Goal: Transaction & Acquisition: Purchase product/service

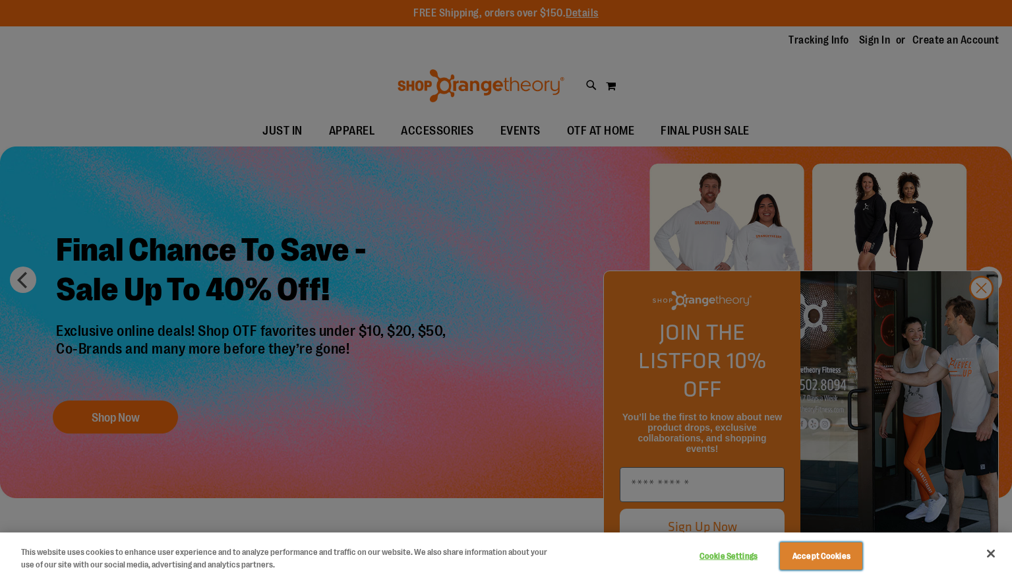
click at [827, 557] on button "Accept Cookies" at bounding box center [821, 556] width 82 height 28
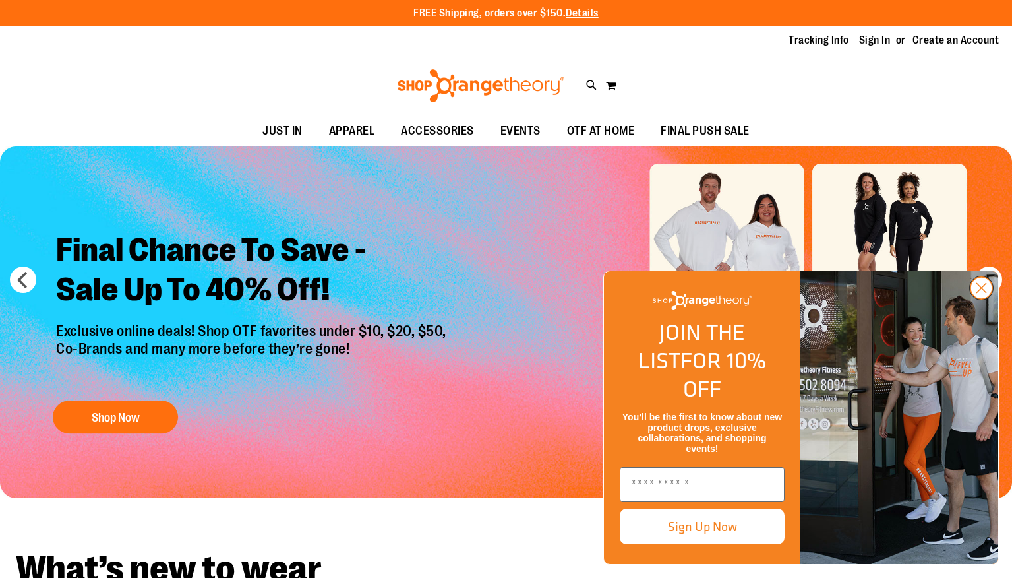
click at [981, 299] on circle "Close dialog" at bounding box center [982, 288] width 22 height 22
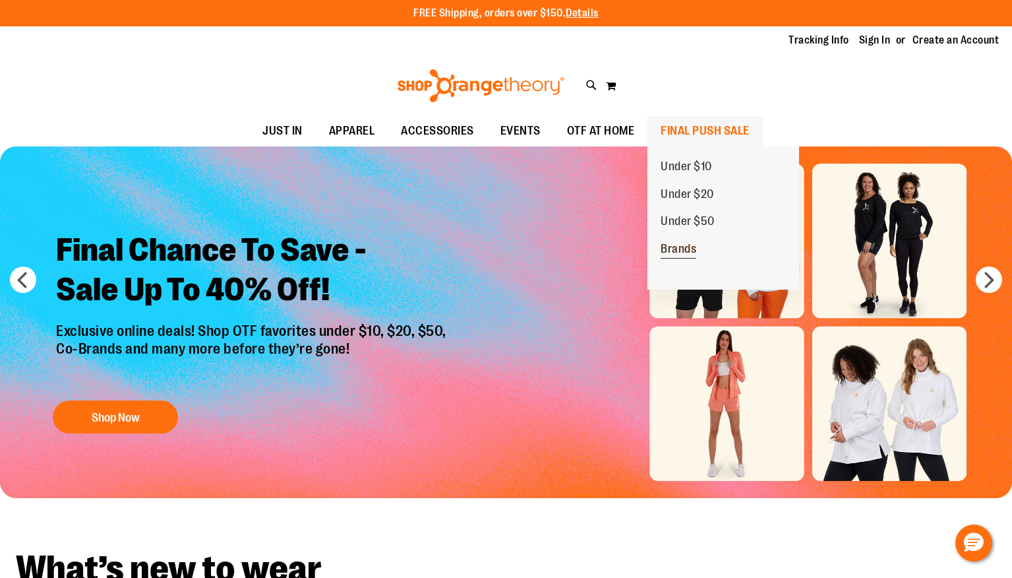
click at [680, 251] on span "Brands" at bounding box center [679, 250] width 36 height 16
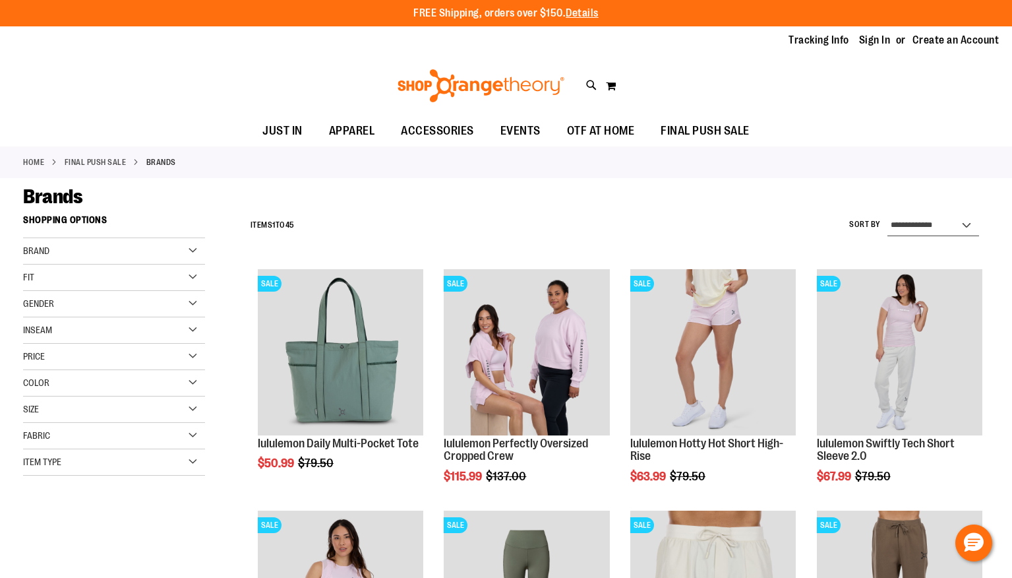
click at [921, 229] on select "**********" at bounding box center [934, 225] width 92 height 21
select select "**********"
click at [888, 215] on select "**********" at bounding box center [934, 225] width 92 height 21
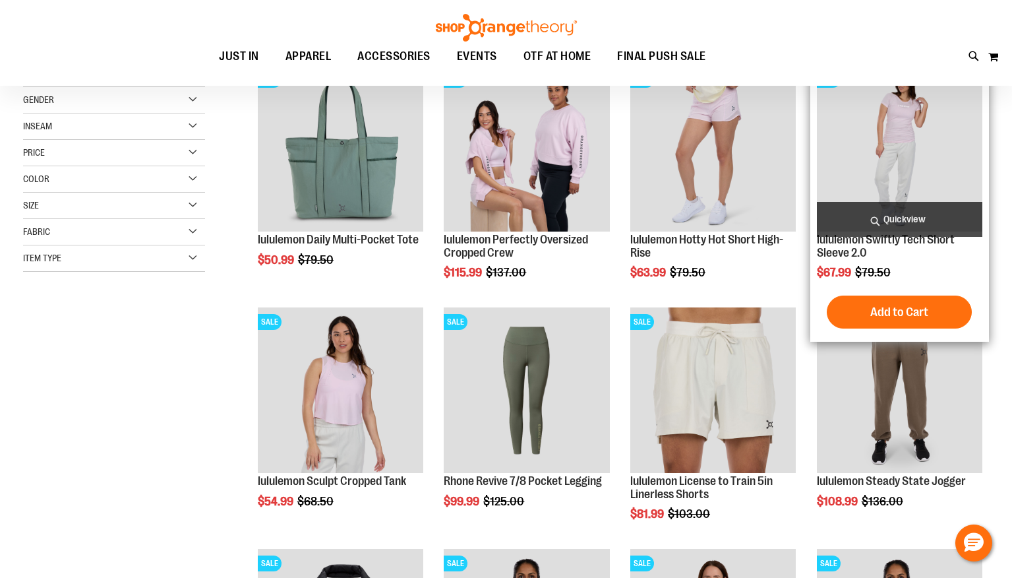
scroll to position [208, 0]
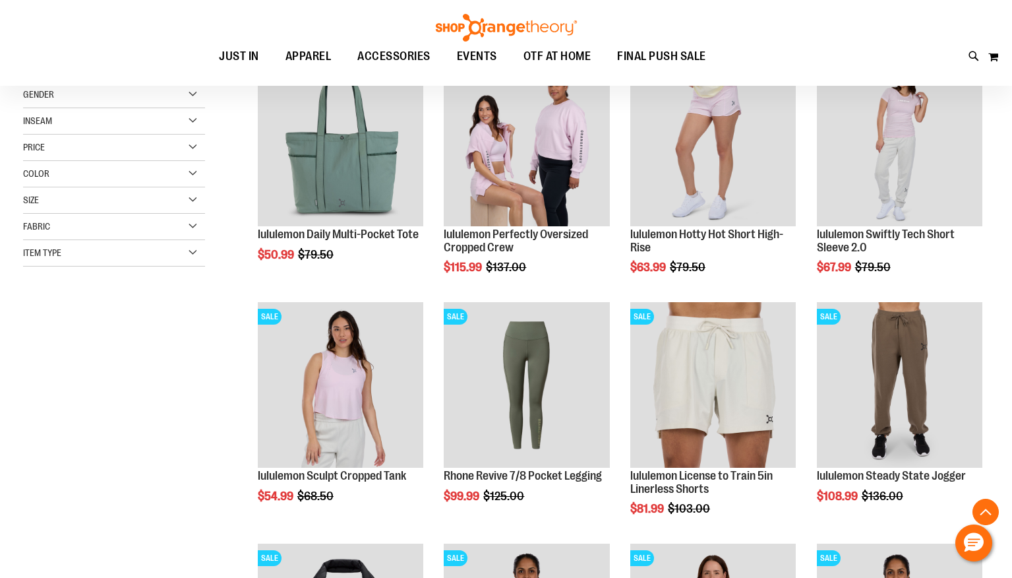
click at [183, 396] on div "**********" at bounding box center [506, 427] width 966 height 857
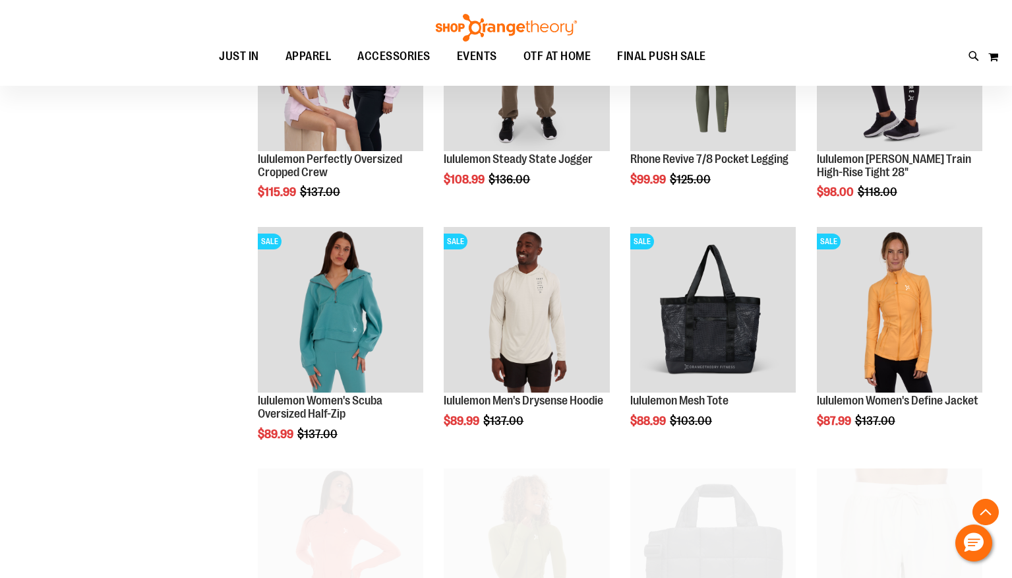
scroll to position [551, 0]
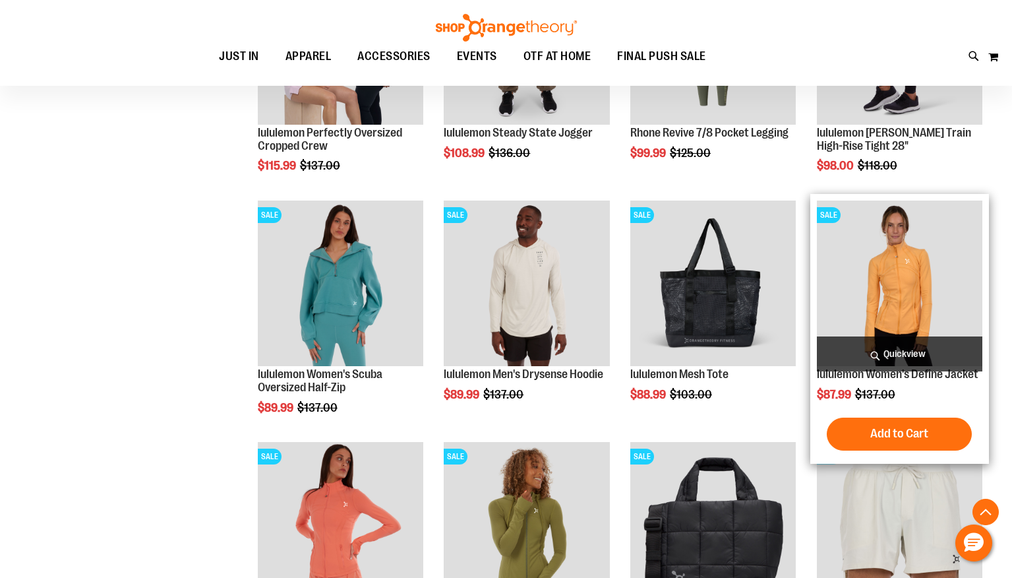
click at [897, 284] on img "product" at bounding box center [900, 284] width 166 height 166
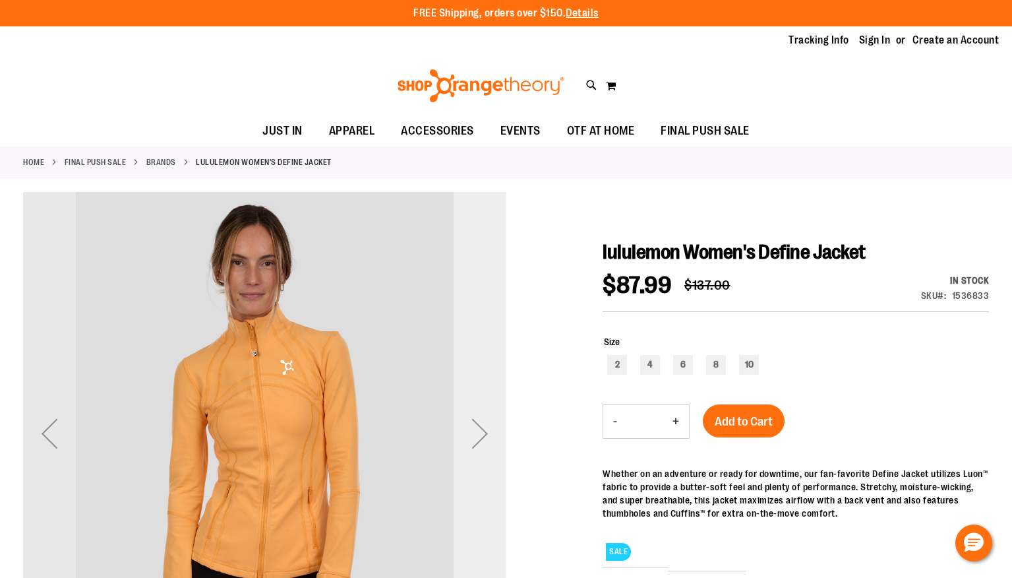
click at [485, 424] on div "Next" at bounding box center [480, 433] width 53 height 53
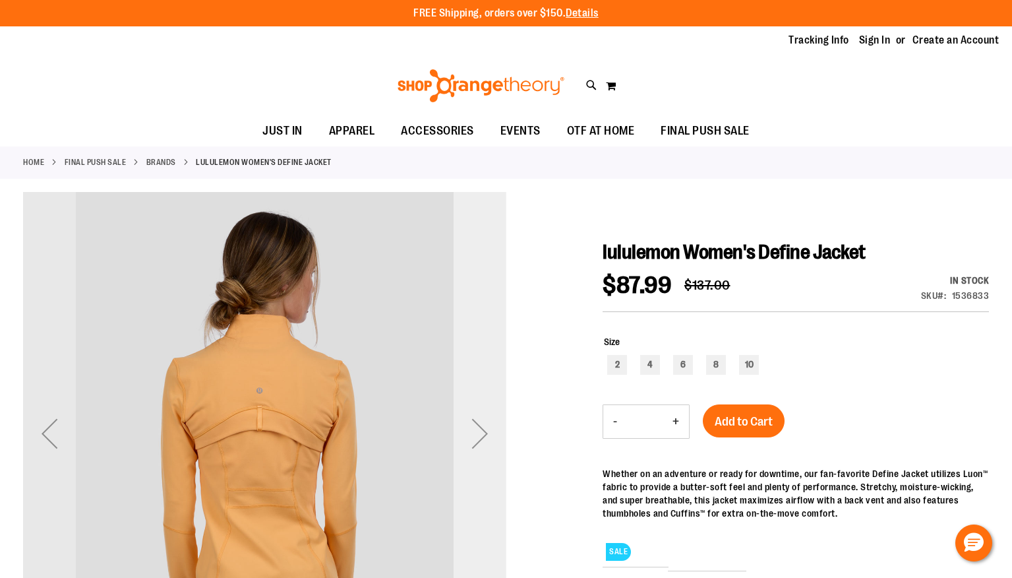
click at [483, 431] on div "Next" at bounding box center [480, 433] width 53 height 53
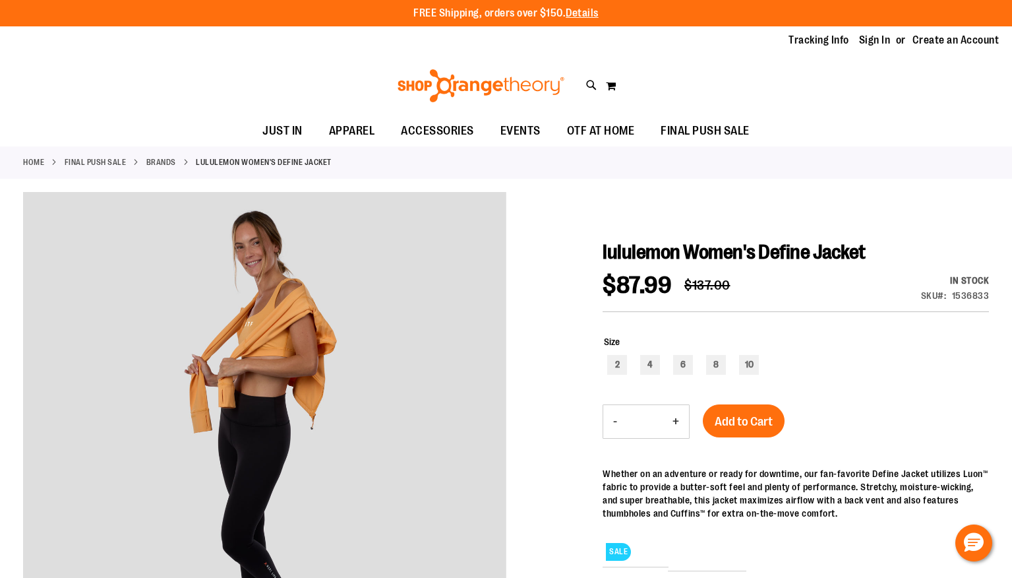
click at [883, 481] on div "Whether on an adventure or ready for downtime, our fan-favorite Define Jacket u…" at bounding box center [796, 493] width 386 height 53
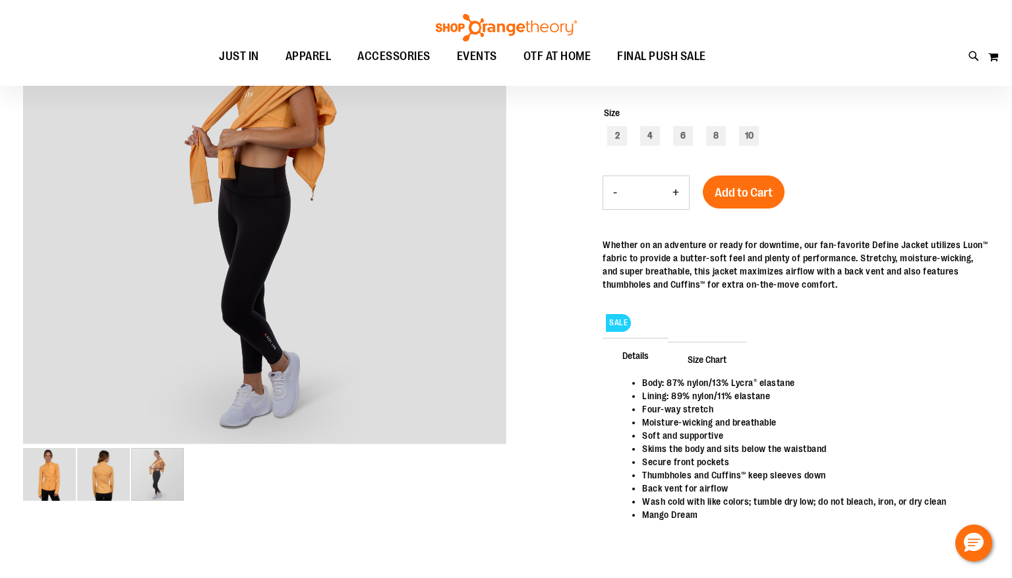
scroll to position [237, 0]
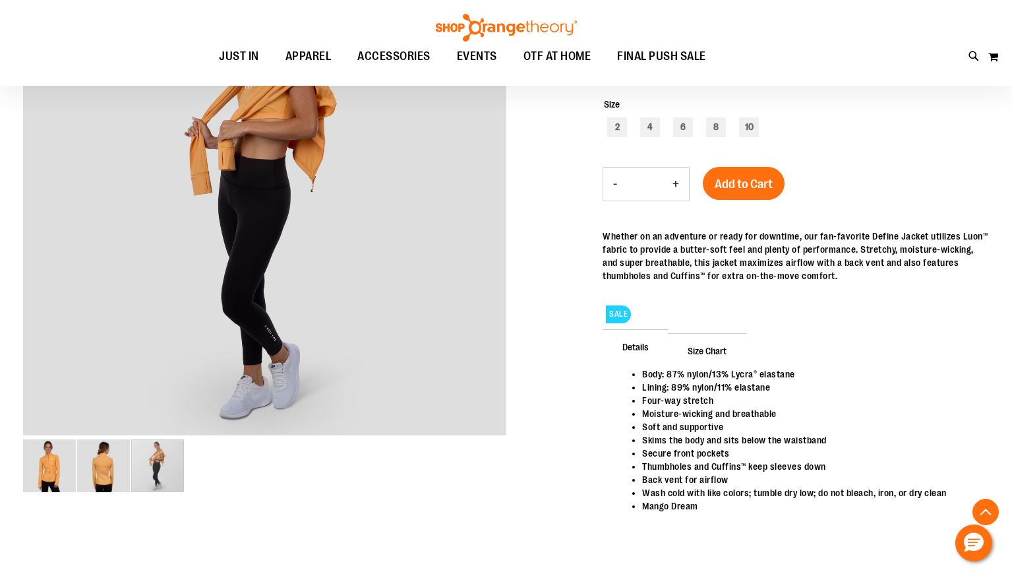
click at [855, 344] on div "Details Body: 87% nylon/13% Lycra® elastane Lining: 89% nylon/11% elastane Four…" at bounding box center [796, 439] width 386 height 213
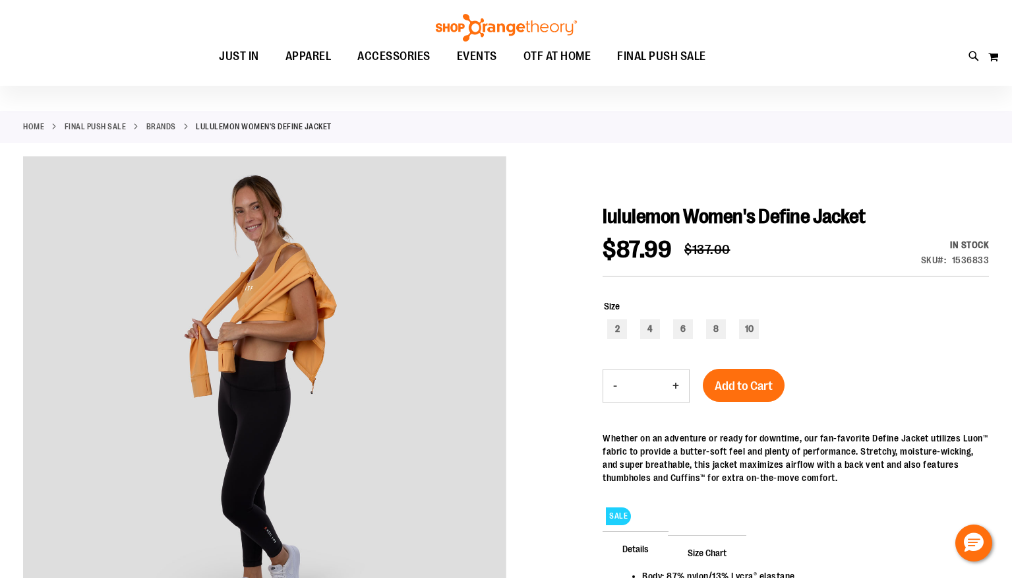
scroll to position [26, 0]
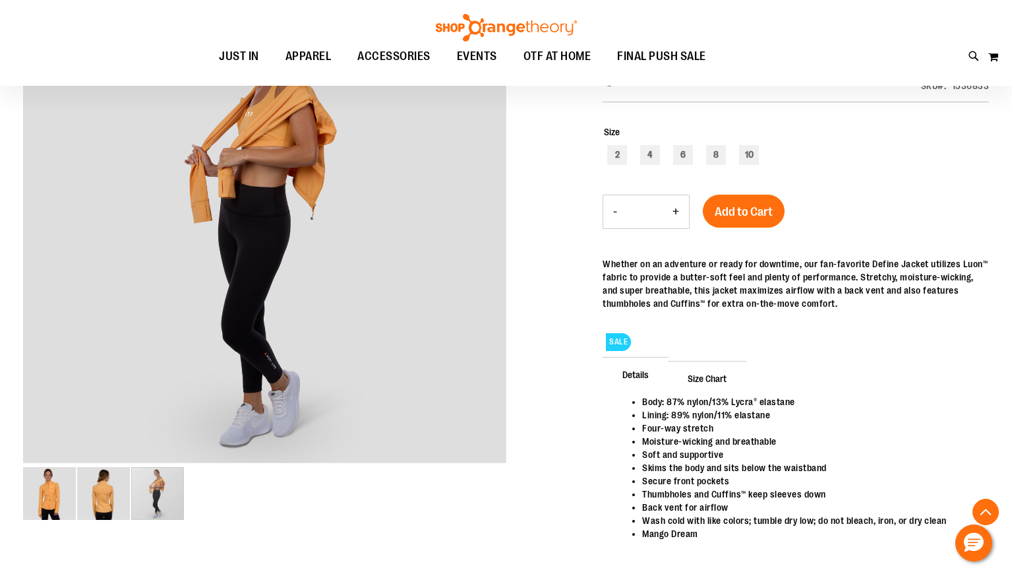
scroll to position [210, 0]
click at [704, 375] on span "Size Chart" at bounding box center [707, 376] width 78 height 34
click at [706, 370] on span "Size Chart" at bounding box center [707, 376] width 78 height 34
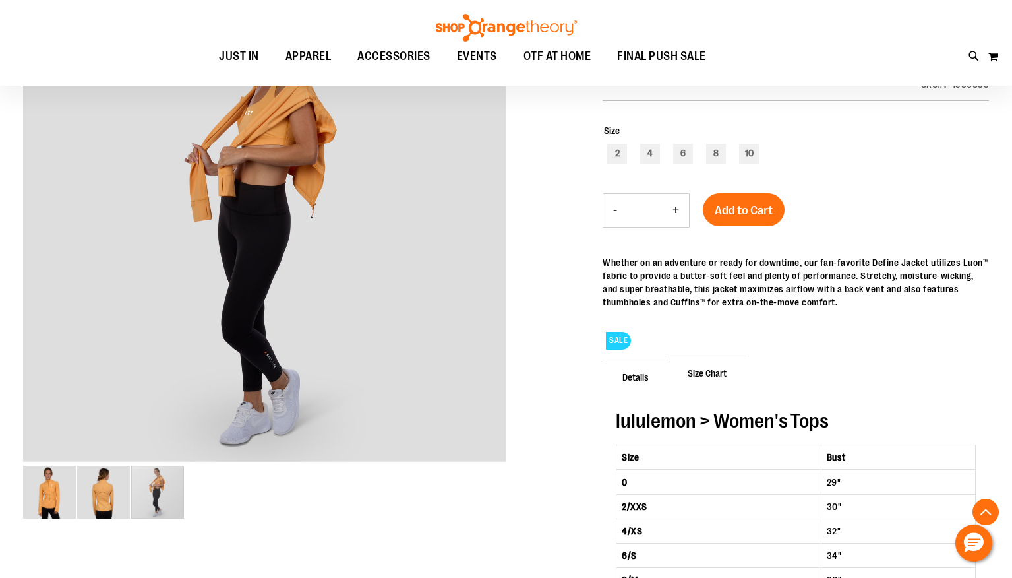
click at [704, 520] on th "4/XS" at bounding box center [719, 531] width 205 height 24
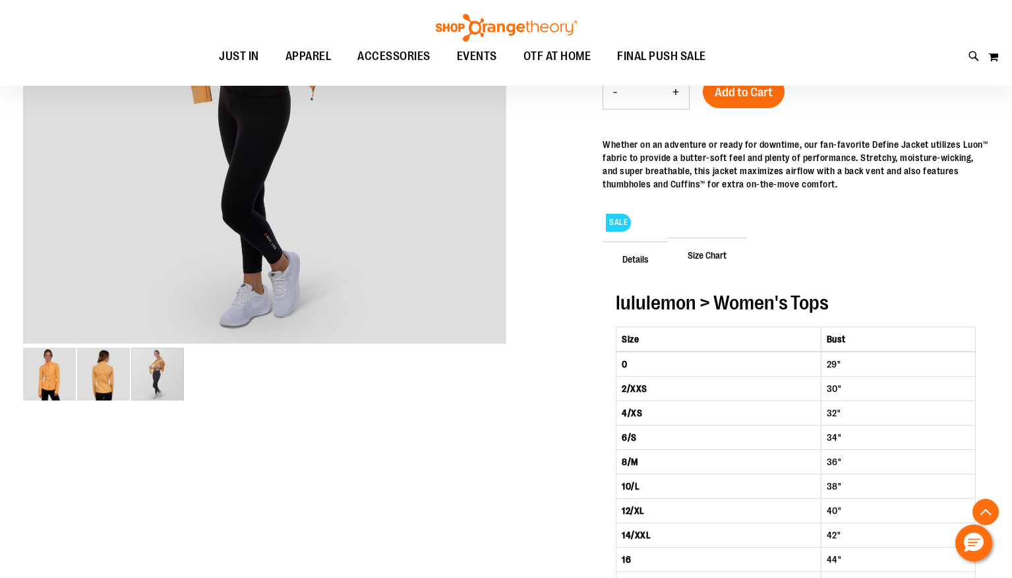
scroll to position [342, 0]
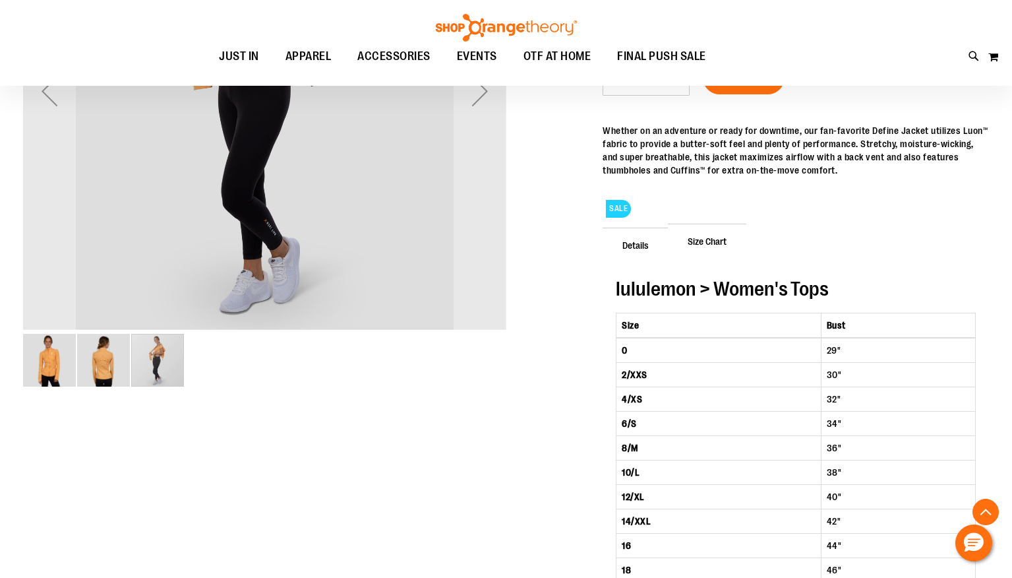
click at [100, 372] on img "image 2 of 3" at bounding box center [103, 360] width 53 height 53
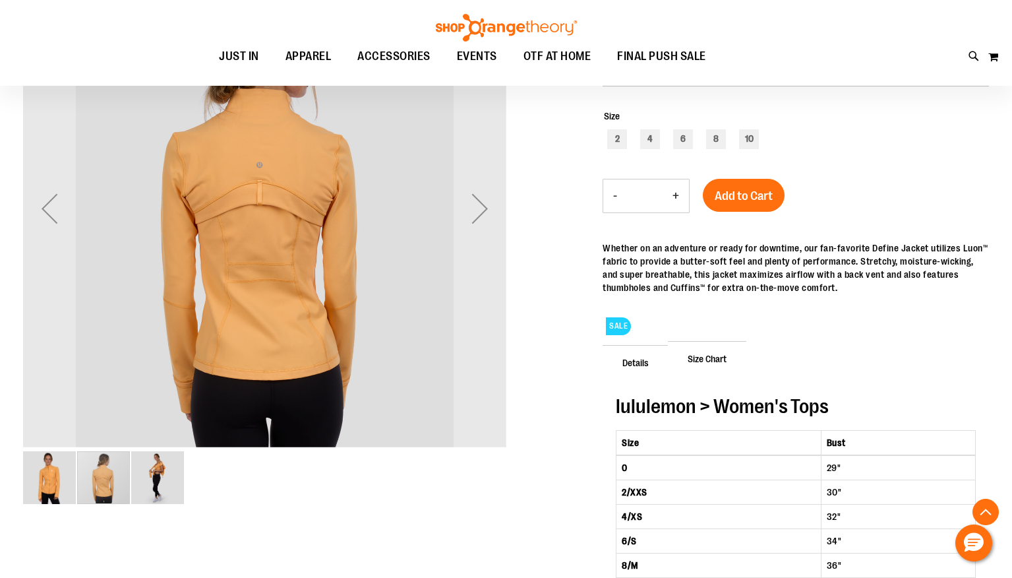
scroll to position [210, 0]
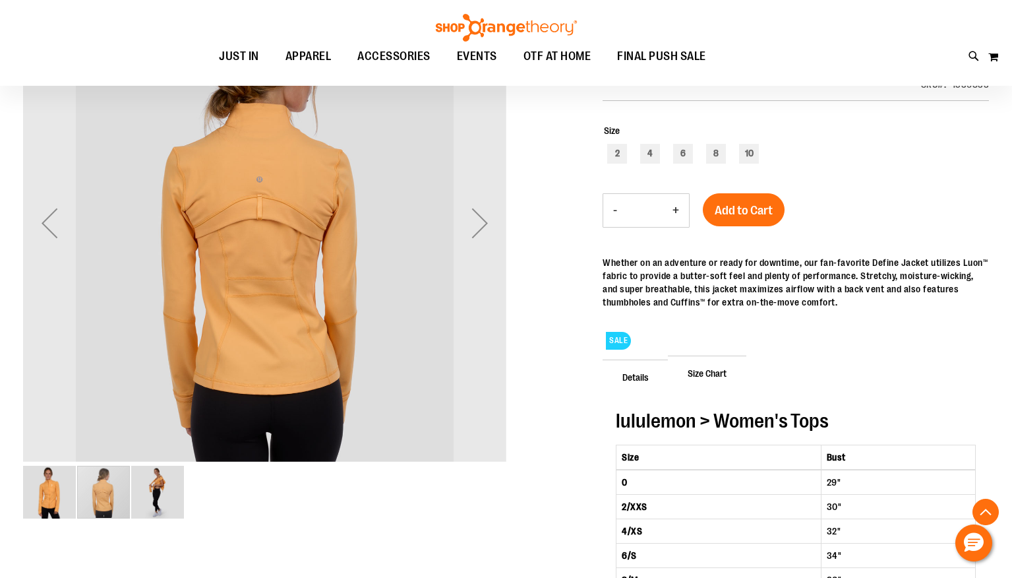
click at [162, 500] on img "image 3 of 3" at bounding box center [157, 492] width 53 height 53
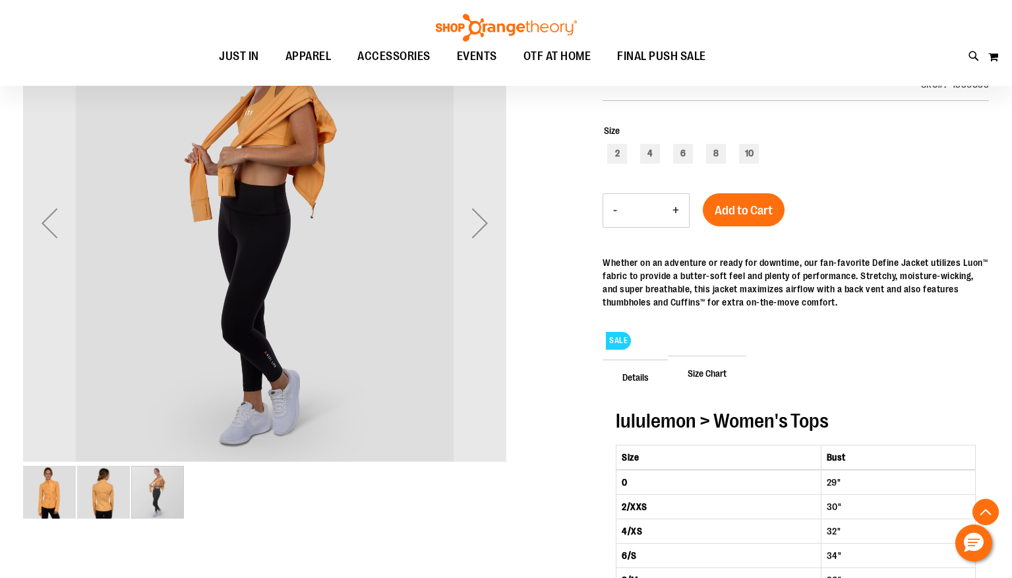
click at [46, 496] on img "image 1 of 3" at bounding box center [49, 492] width 53 height 53
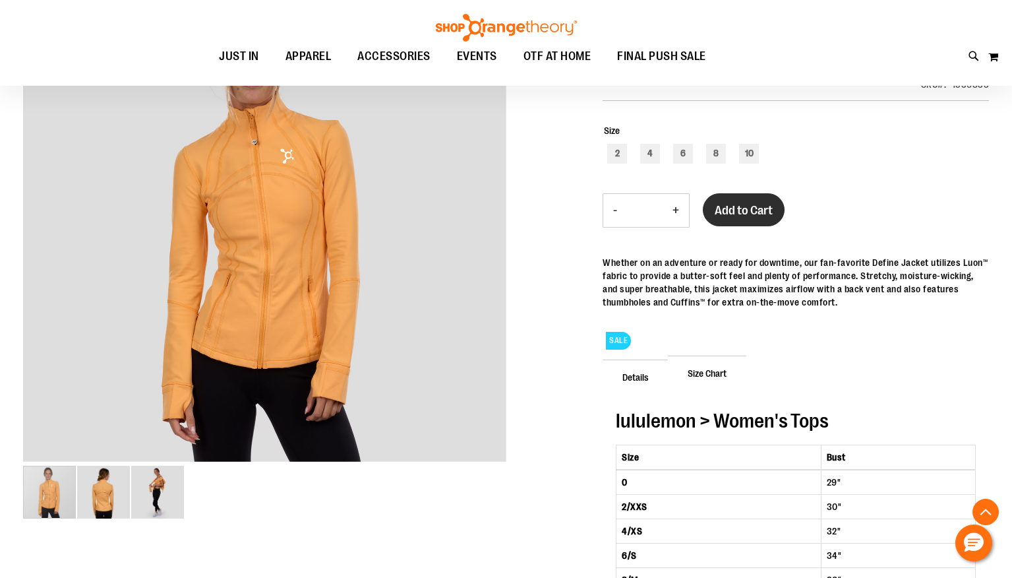
click at [753, 216] on span "Add to Cart" at bounding box center [744, 210] width 58 height 15
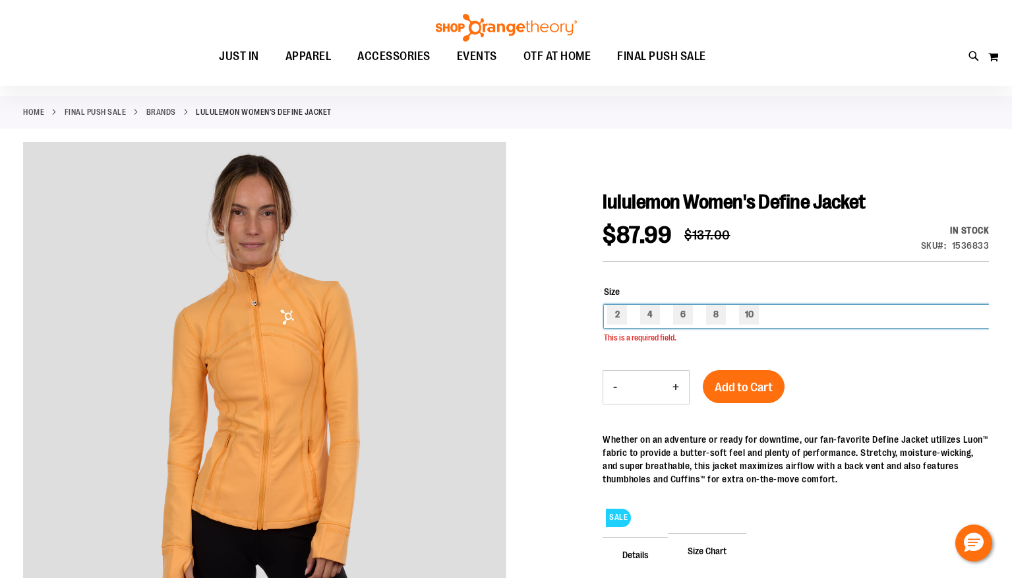
scroll to position [46, 0]
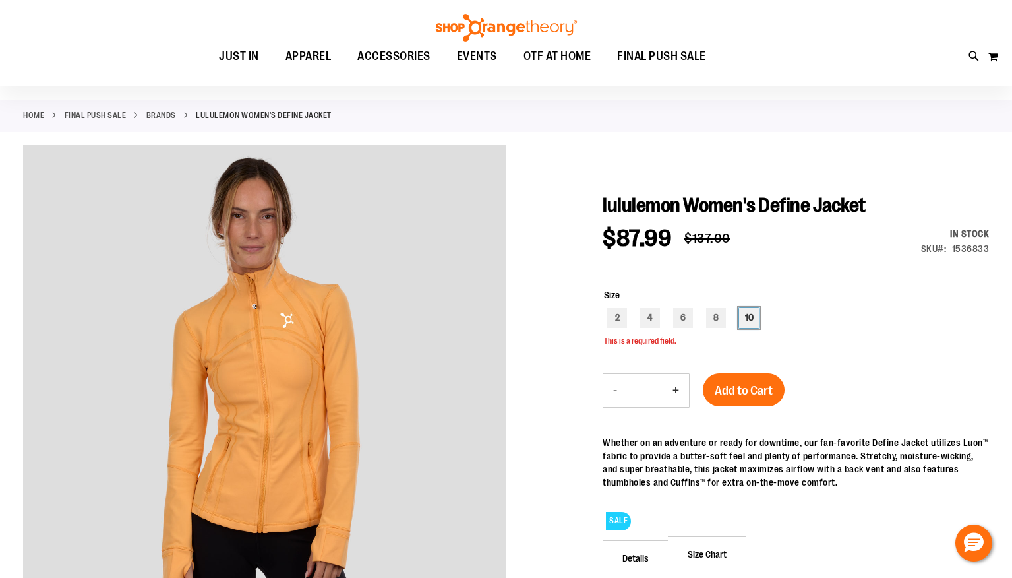
click at [748, 321] on div "10" at bounding box center [749, 318] width 20 height 20
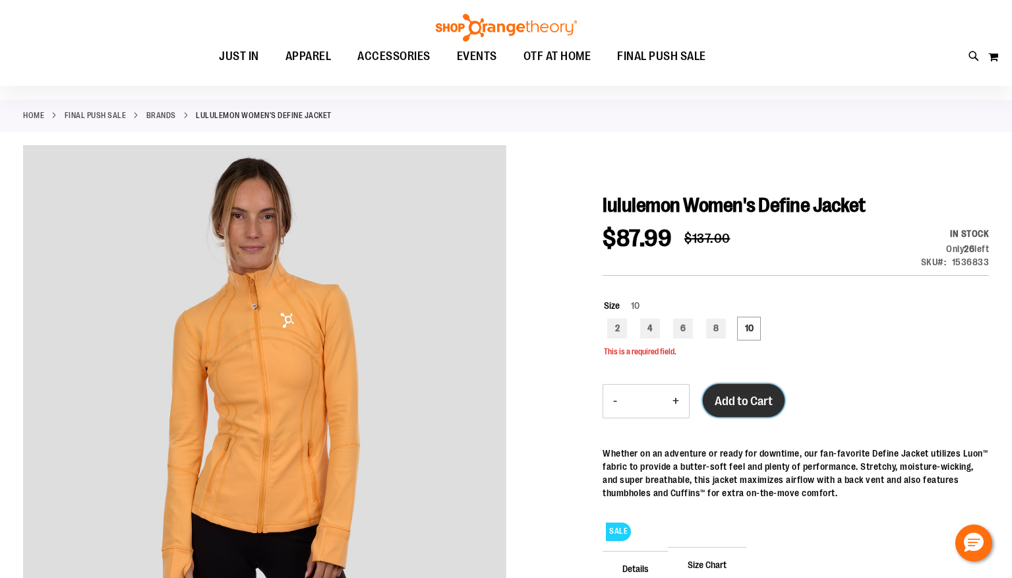
click at [750, 408] on span "Add to Cart" at bounding box center [744, 401] width 58 height 15
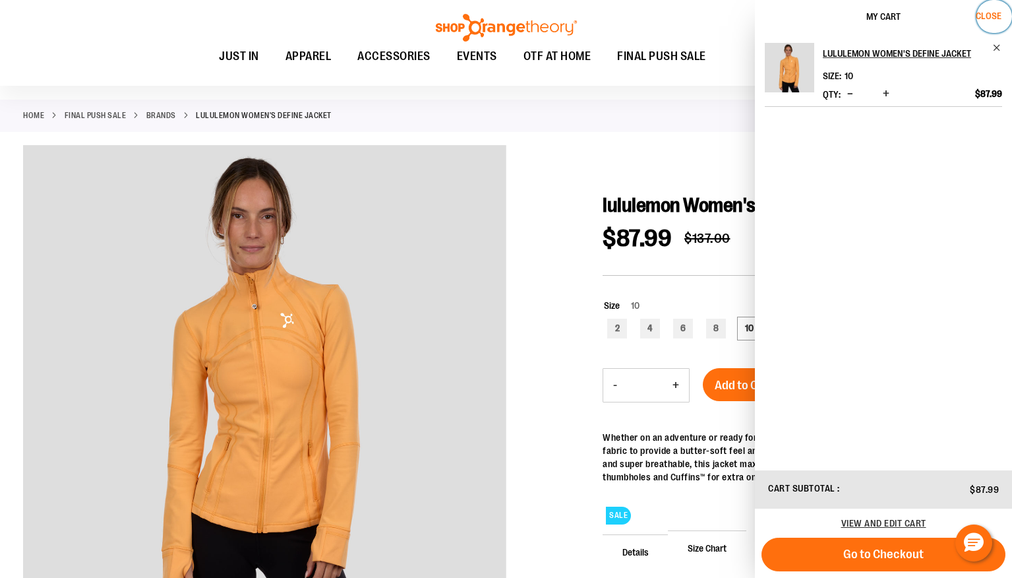
click at [991, 16] on span "Close" at bounding box center [989, 16] width 26 height 11
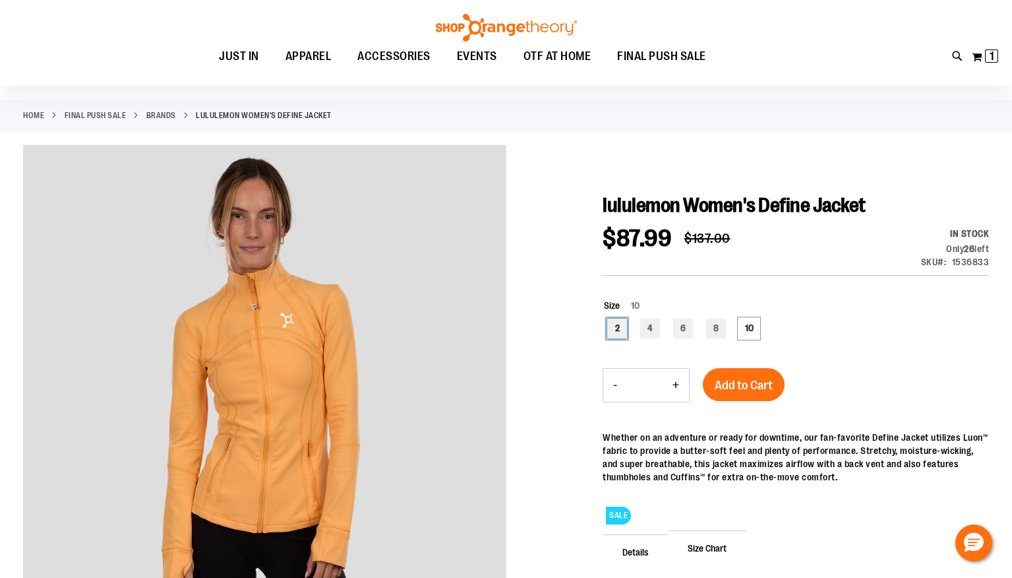
click at [617, 328] on div "2" at bounding box center [617, 329] width 20 height 20
click at [648, 328] on div "4" at bounding box center [650, 329] width 20 height 20
click at [680, 330] on div "6" at bounding box center [683, 329] width 20 height 20
click at [714, 333] on div "8" at bounding box center [716, 329] width 20 height 20
click at [753, 330] on div "10" at bounding box center [749, 329] width 20 height 20
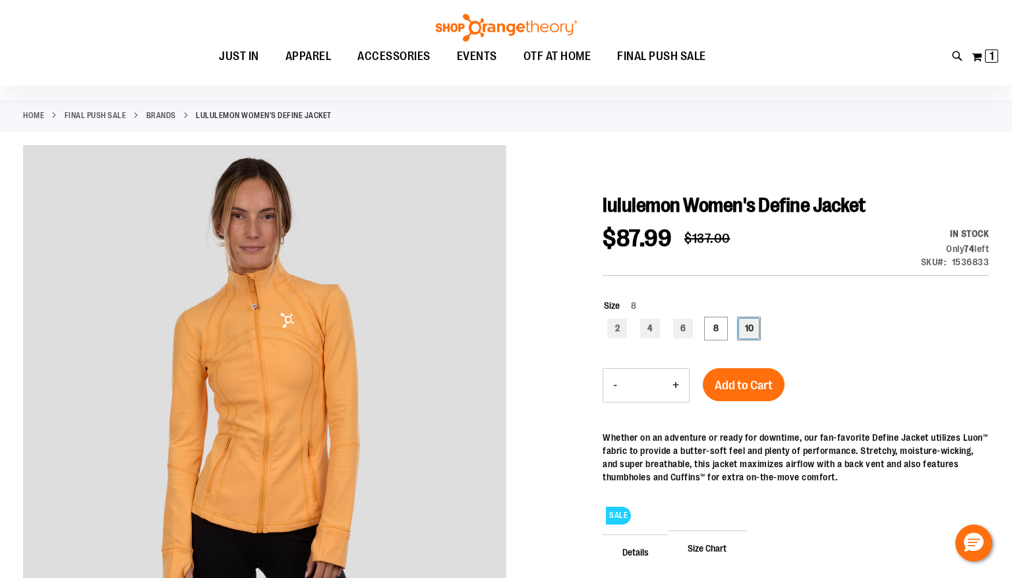
type input "***"
click at [159, 115] on link "Brands" at bounding box center [161, 115] width 30 height 12
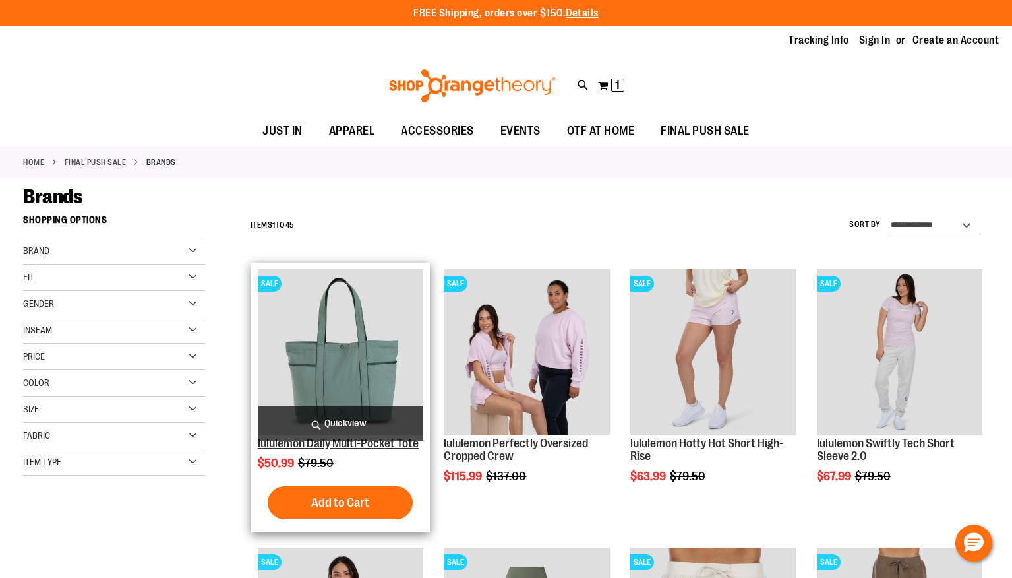
click at [339, 448] on link "lululemon Daily Multi-Pocket Tote" at bounding box center [338, 443] width 161 height 13
click at [346, 369] on img "product" at bounding box center [341, 352] width 166 height 166
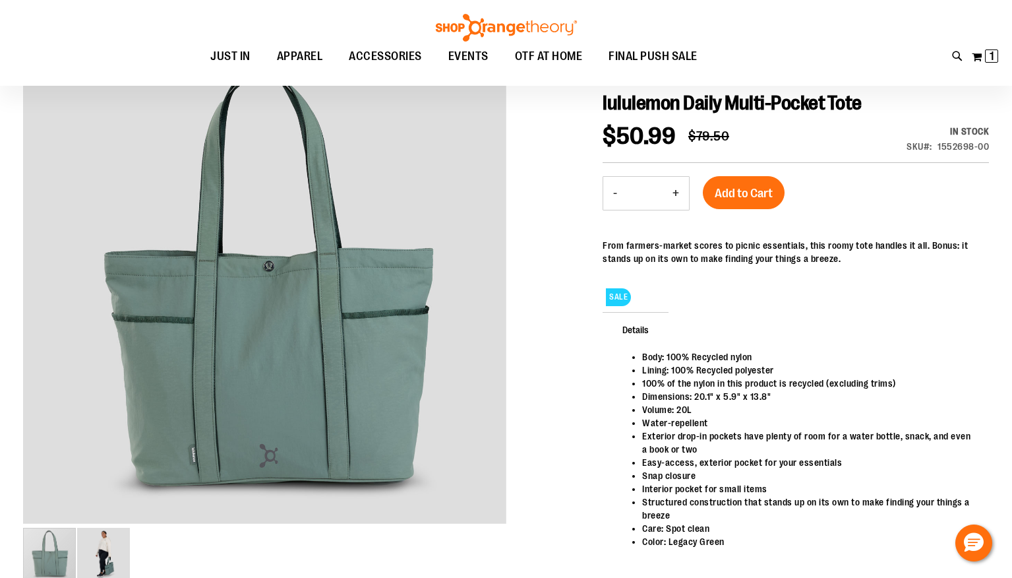
scroll to position [158, 0]
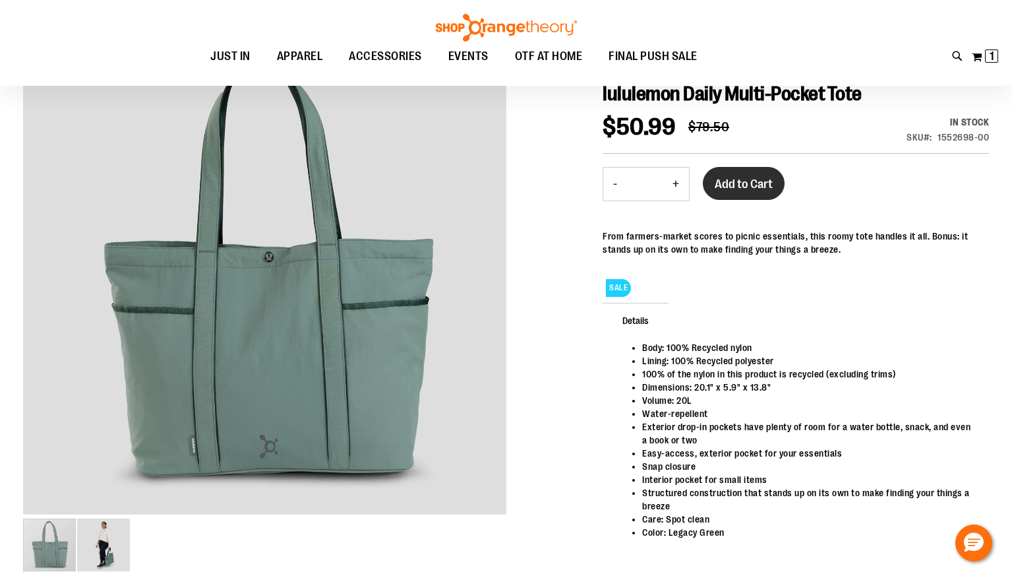
click at [746, 191] on span "Add to Cart" at bounding box center [744, 184] width 58 height 15
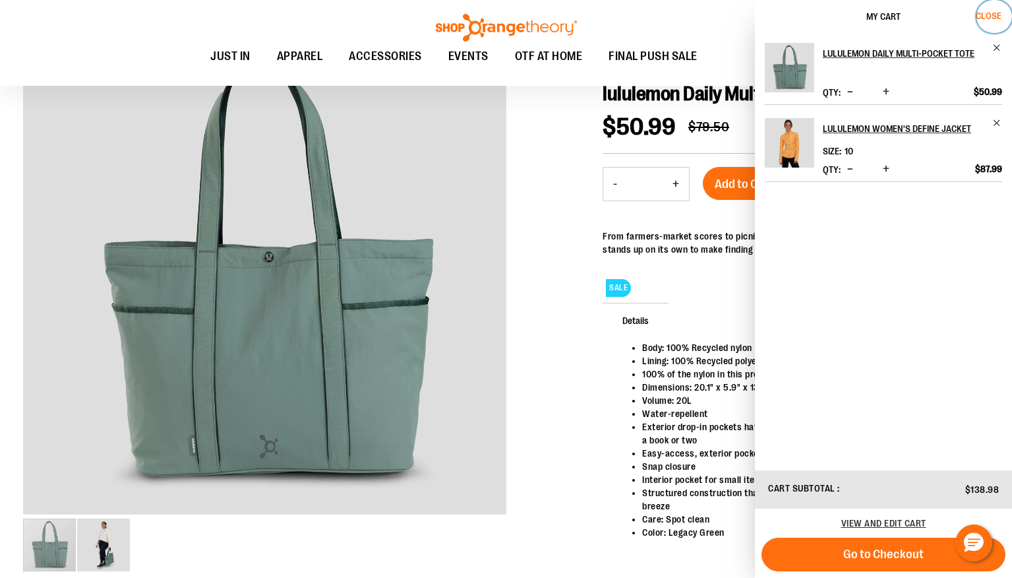
click at [989, 17] on span "Close" at bounding box center [989, 16] width 26 height 11
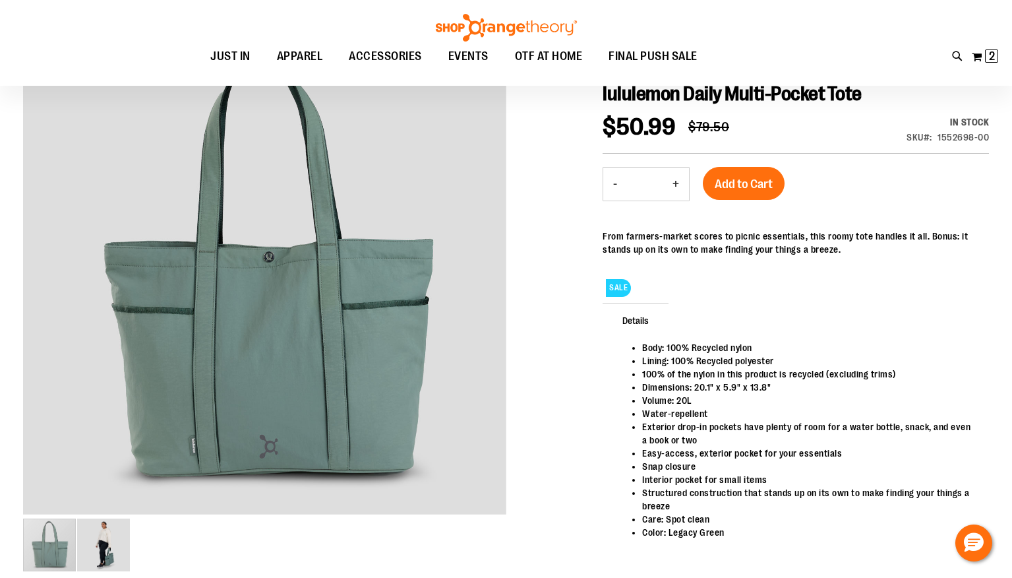
click at [811, 36] on div "Toggle Nav Search Popular Suggestions Advanced Search" at bounding box center [506, 43] width 1012 height 86
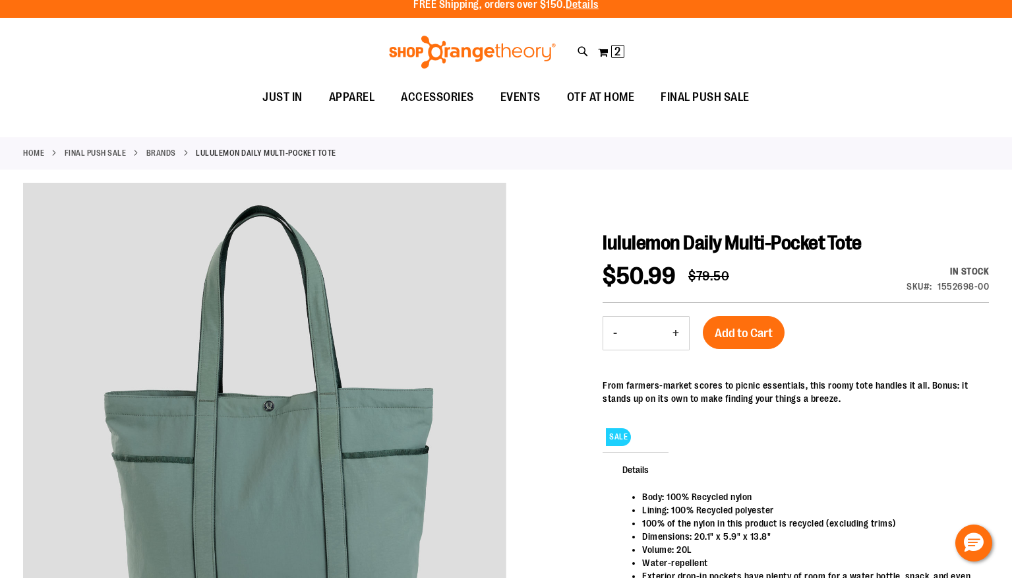
scroll to position [0, 0]
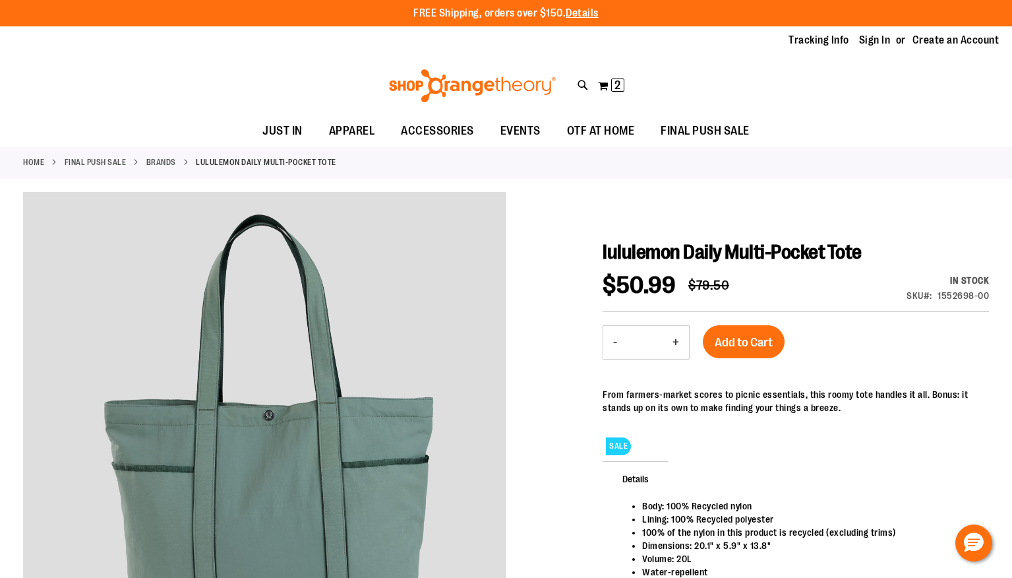
click at [160, 161] on link "Brands" at bounding box center [161, 162] width 30 height 12
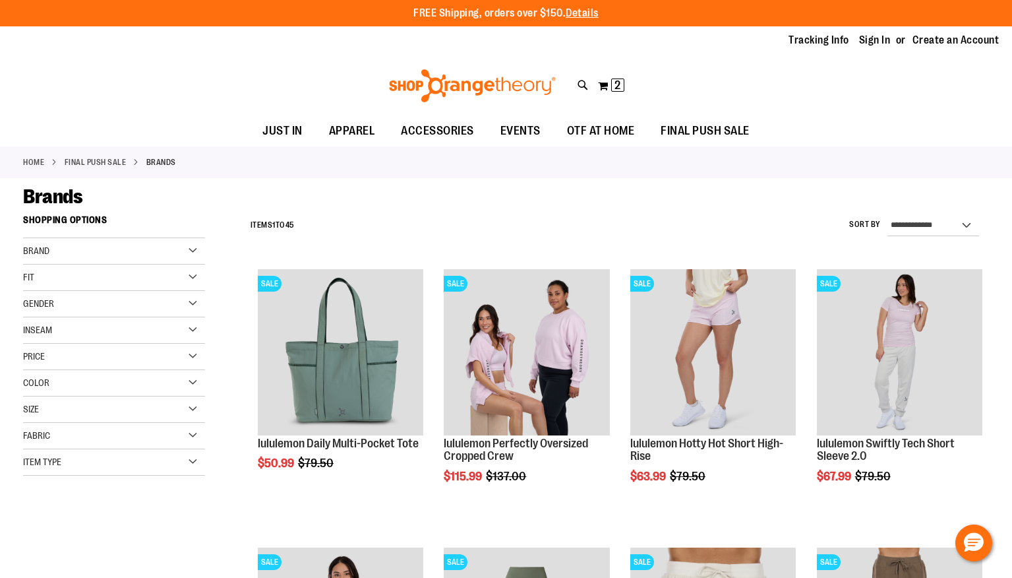
click at [193, 249] on div "Brand" at bounding box center [114, 251] width 182 height 26
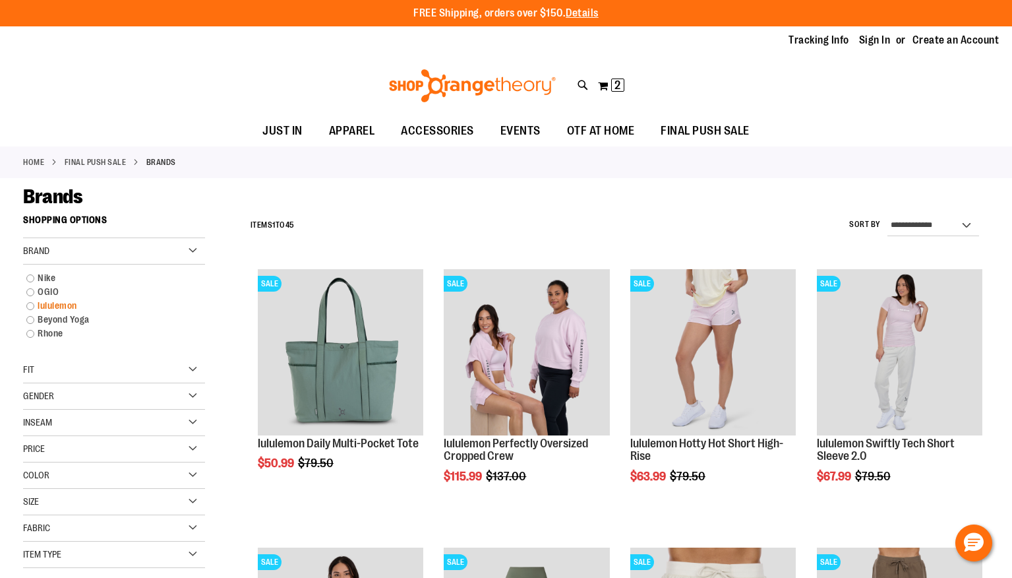
click at [31, 307] on link "lululemon" at bounding box center [107, 306] width 175 height 14
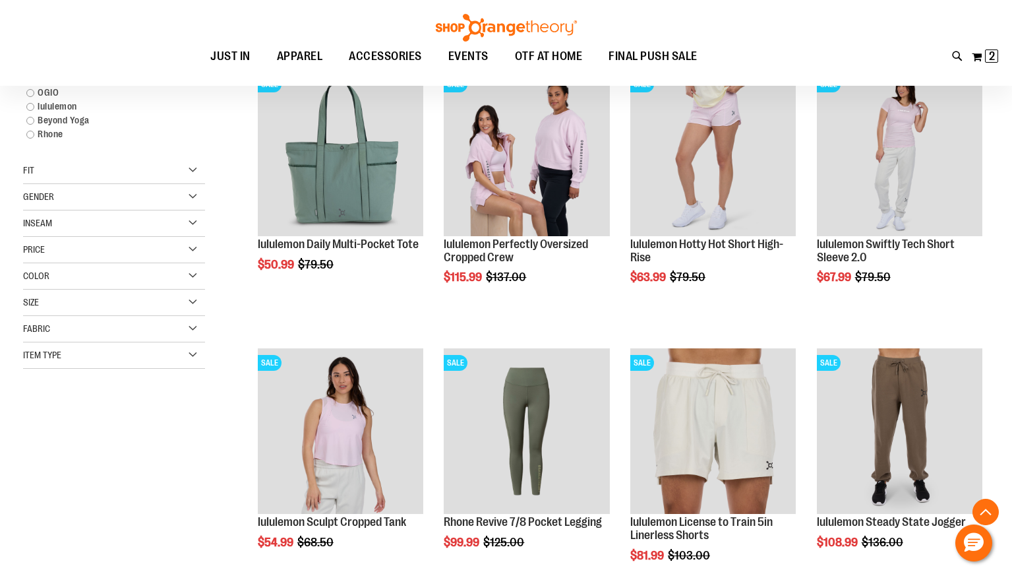
scroll to position [208, 0]
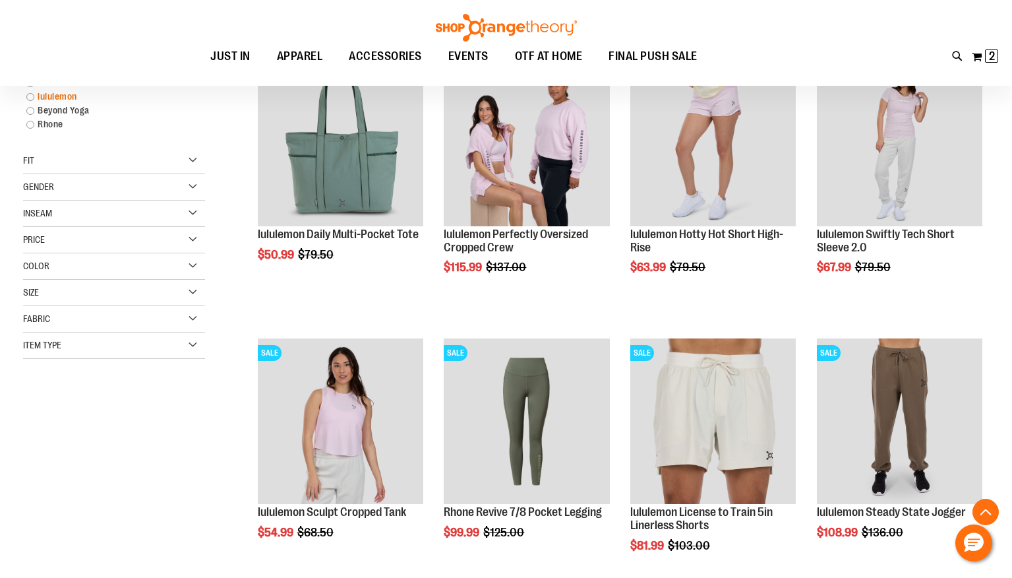
click at [32, 98] on link "lululemon" at bounding box center [107, 97] width 175 height 14
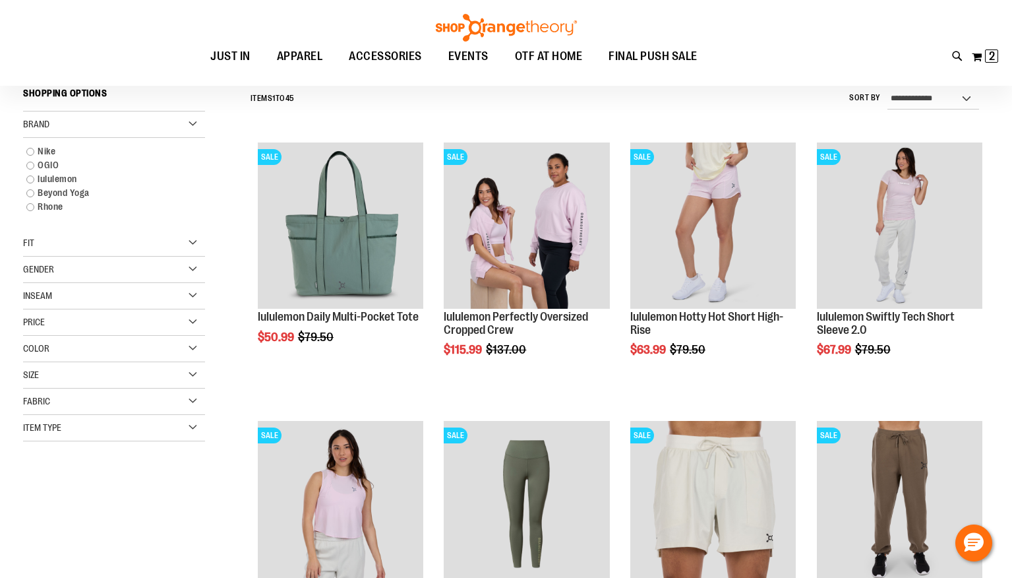
scroll to position [123, 0]
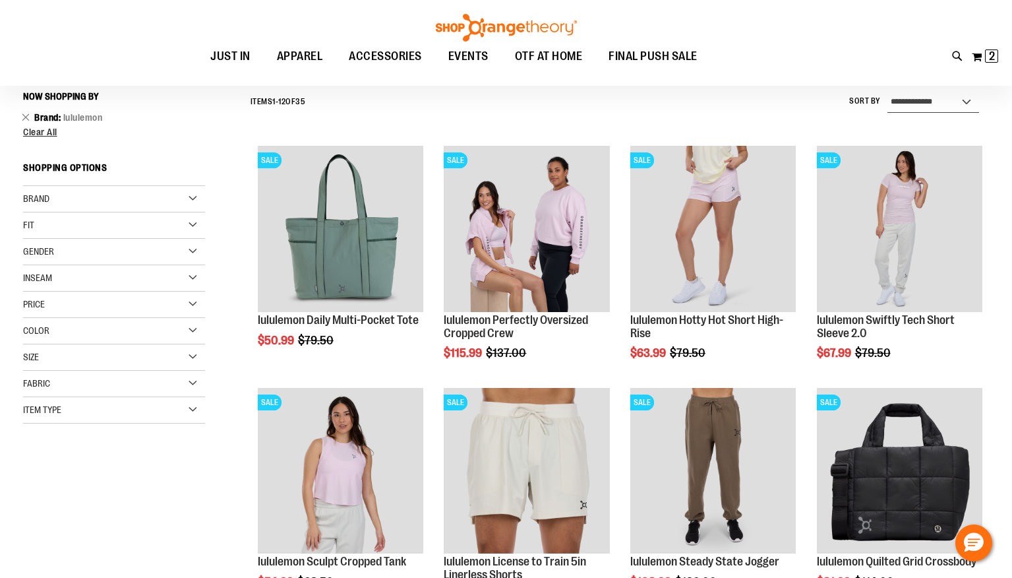
click at [928, 104] on select "**********" at bounding box center [934, 102] width 92 height 21
select select "**********"
click at [888, 92] on select "**********" at bounding box center [934, 102] width 92 height 21
click at [800, 136] on div "**********" at bounding box center [616, 490] width 745 height 811
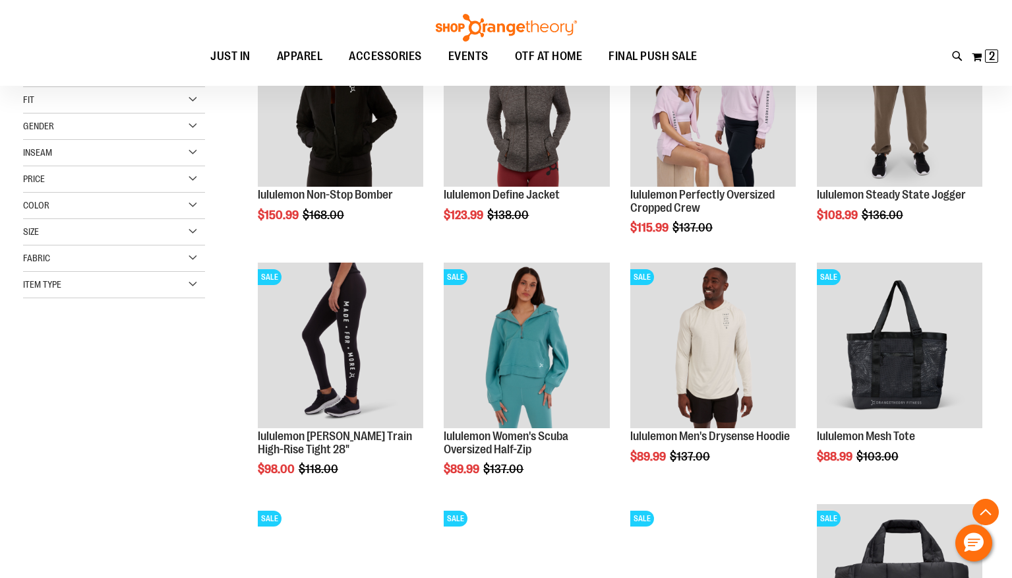
scroll to position [255, 0]
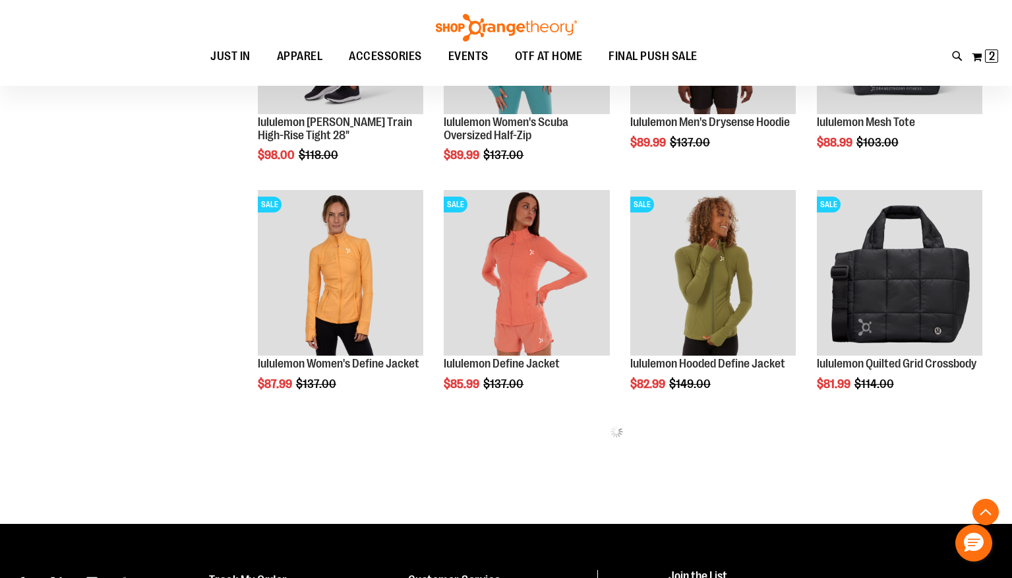
scroll to position [571, 0]
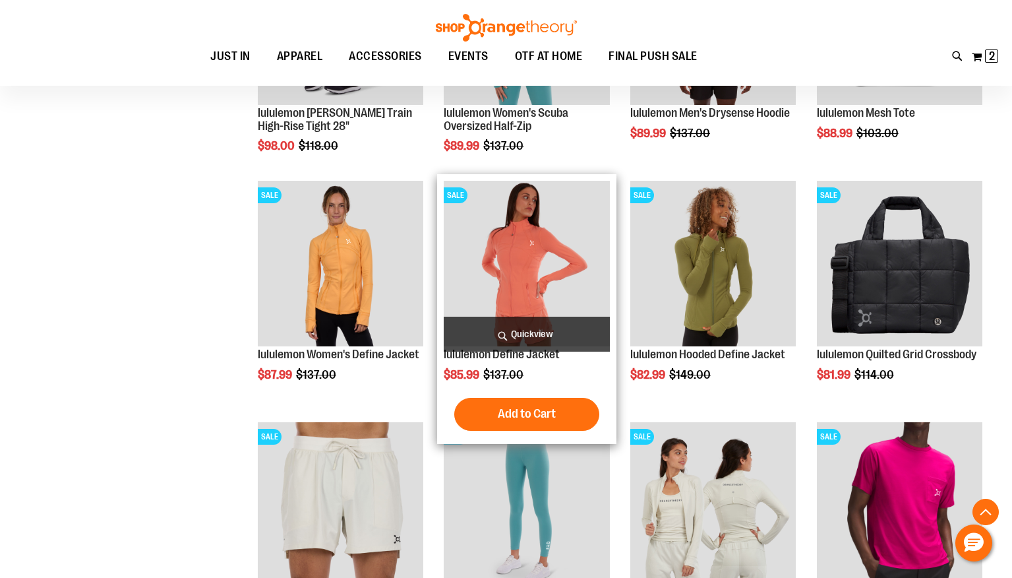
click at [535, 268] on img "product" at bounding box center [527, 264] width 166 height 166
click at [534, 267] on img "product" at bounding box center [527, 264] width 166 height 166
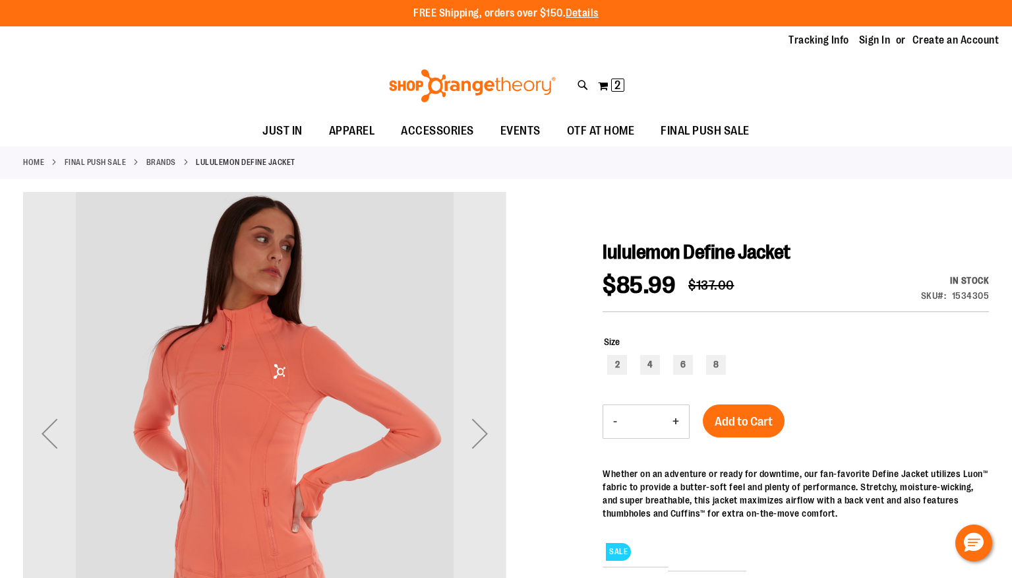
click at [862, 483] on div "Whether on an adventure or ready for downtime, our fan-favorite Define Jacket u…" at bounding box center [796, 493] width 386 height 53
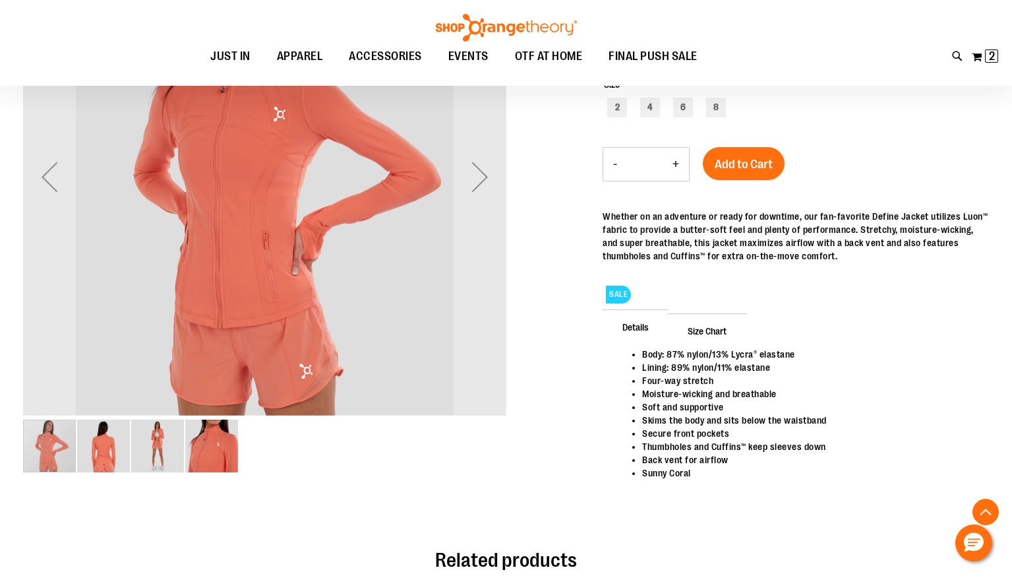
scroll to position [263, 0]
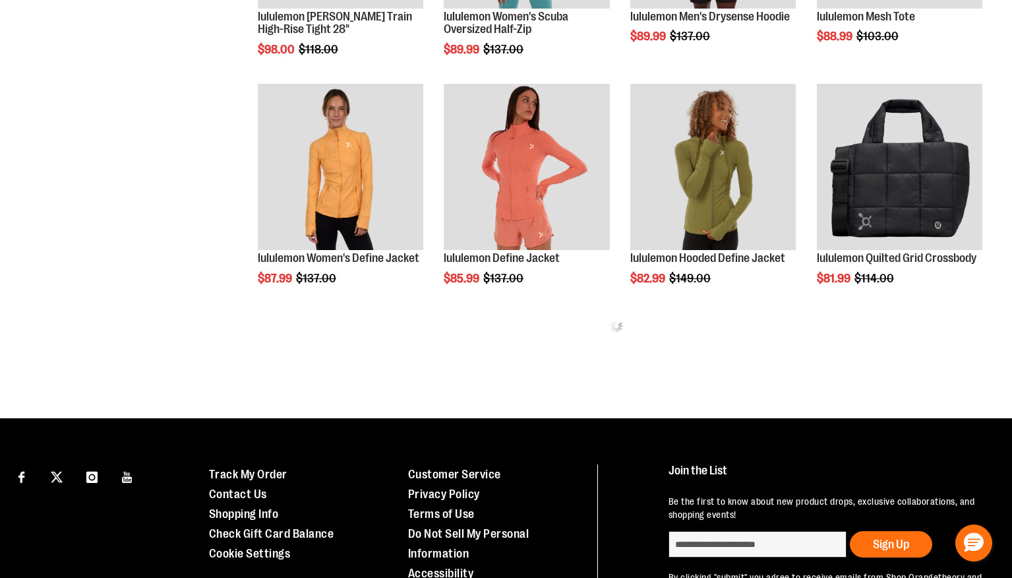
scroll to position [571, 0]
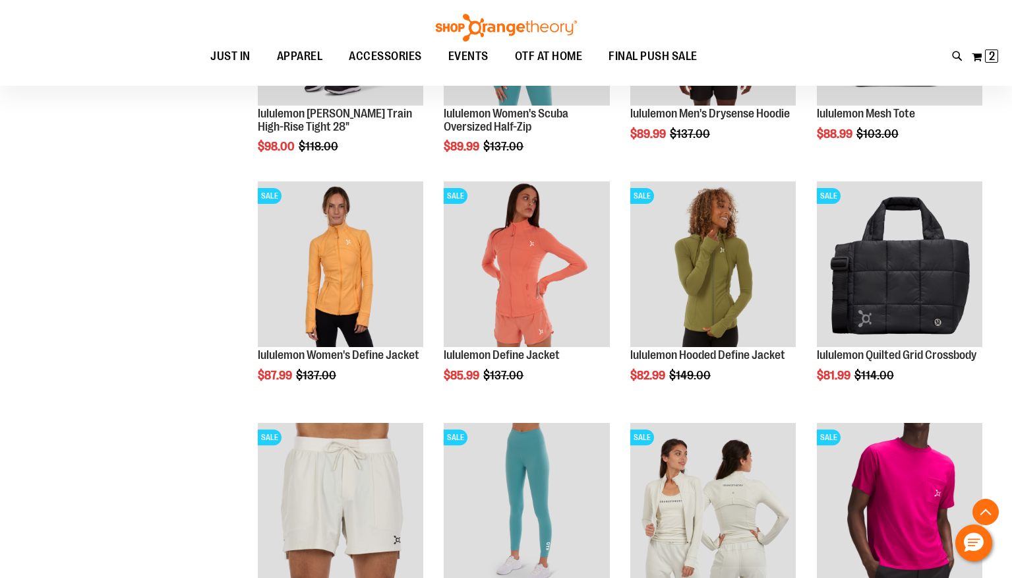
click at [198, 391] on div "**********" at bounding box center [506, 428] width 966 height 1582
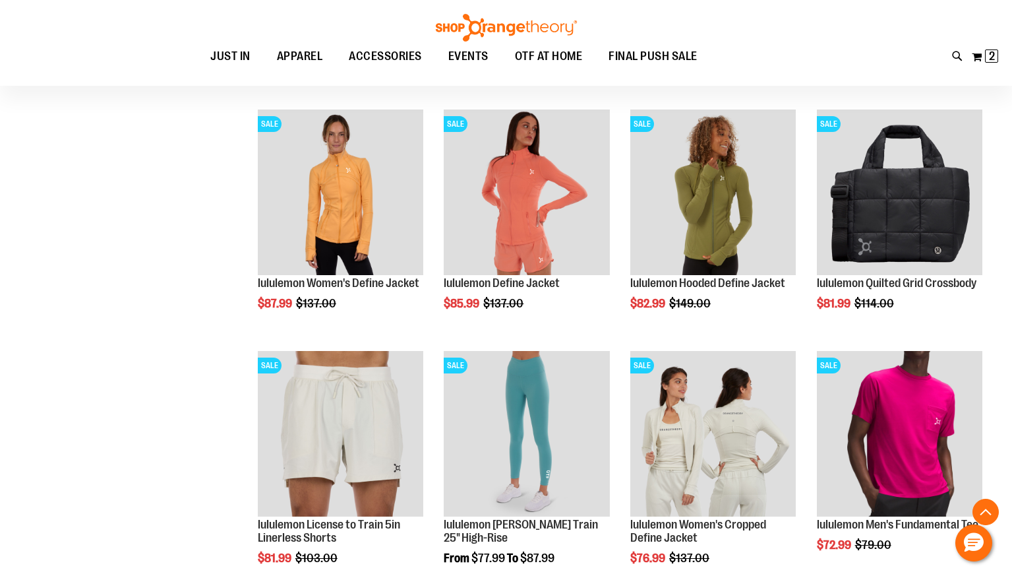
scroll to position [650, 0]
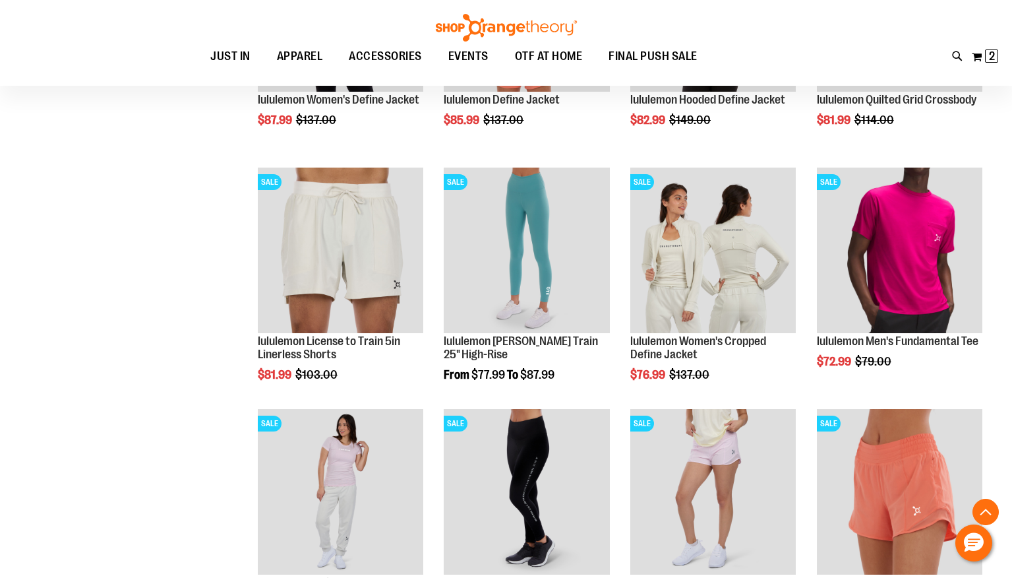
scroll to position [834, 0]
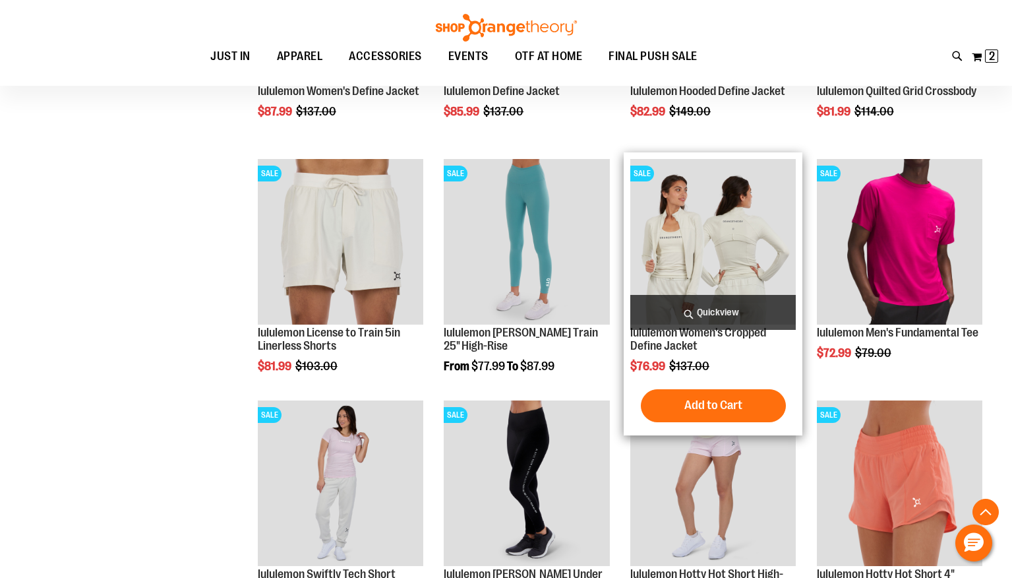
click at [703, 228] on img "product" at bounding box center [714, 242] width 166 height 166
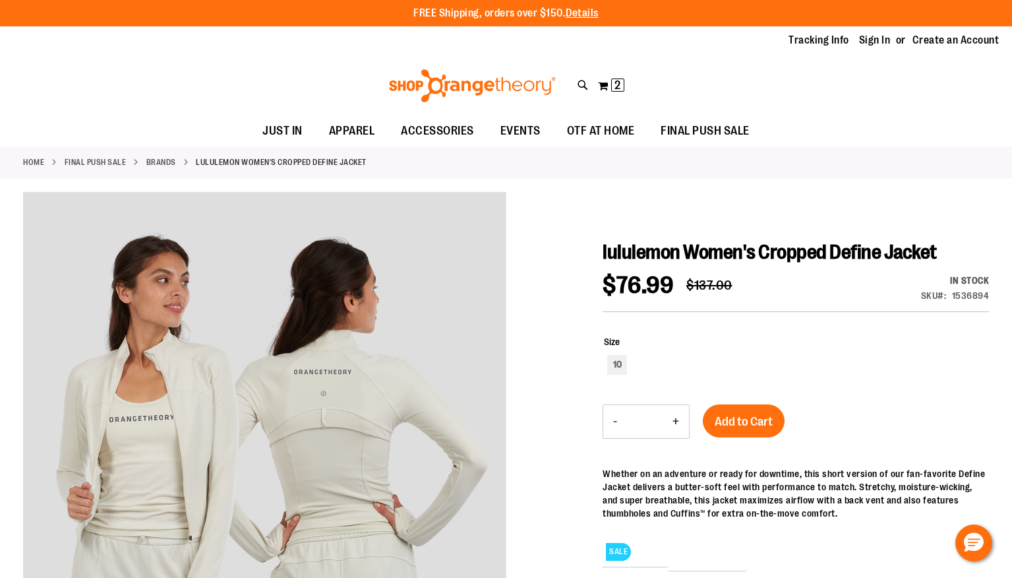
click at [828, 374] on div "10" at bounding box center [796, 366] width 385 height 23
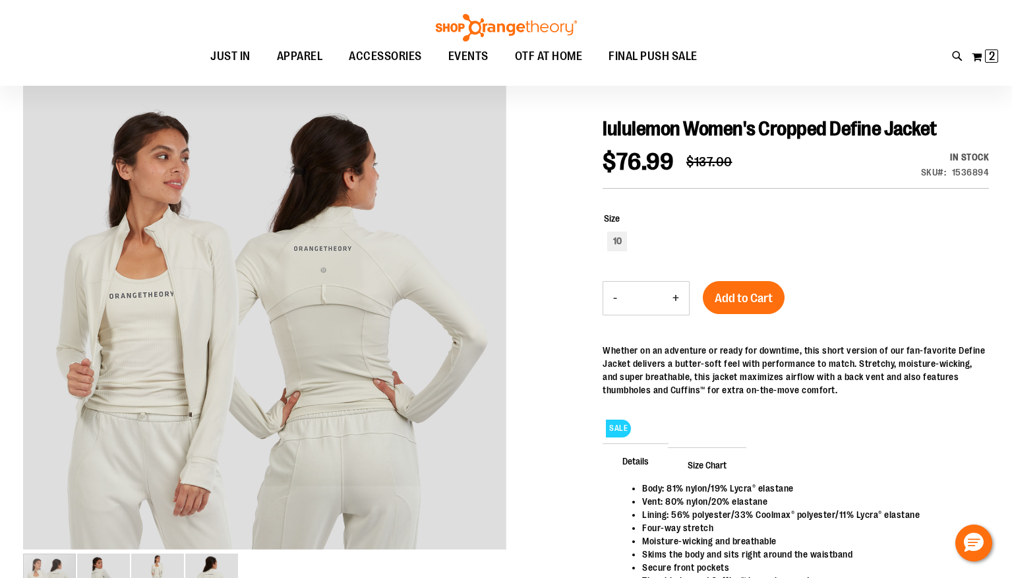
scroll to position [131, 0]
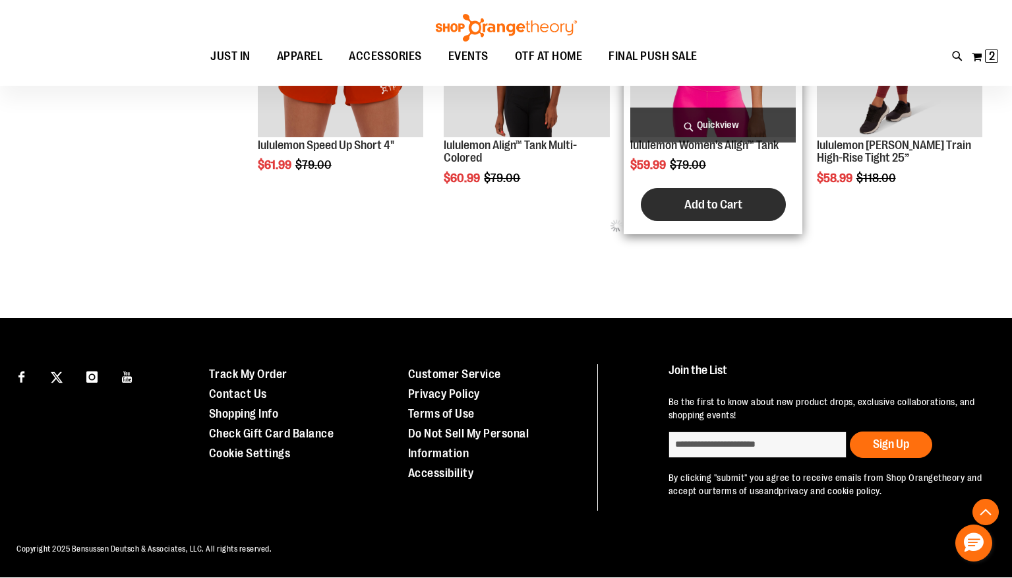
scroll to position [661, 0]
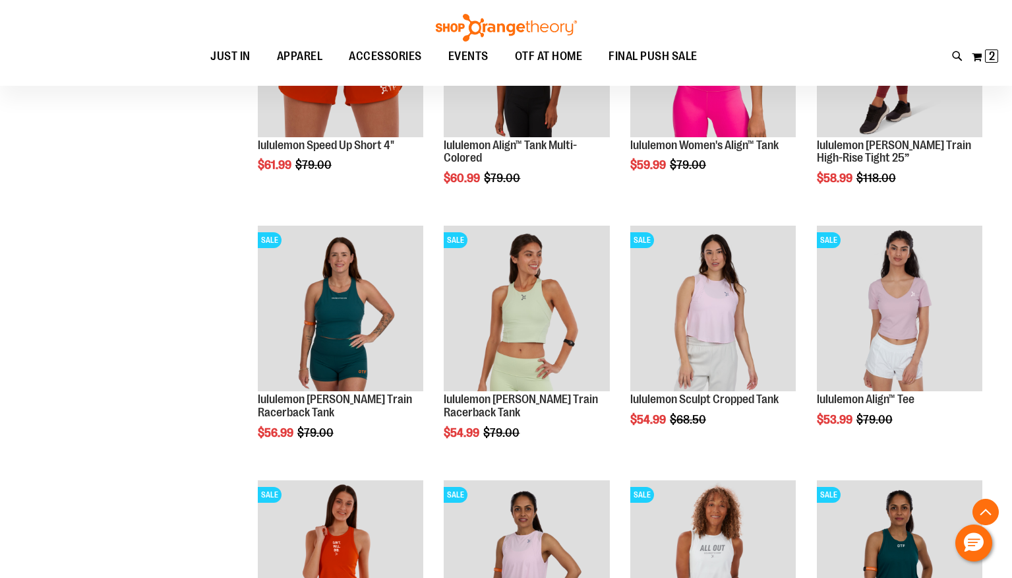
click at [195, 296] on div "**********" at bounding box center [506, 231] width 966 height 1660
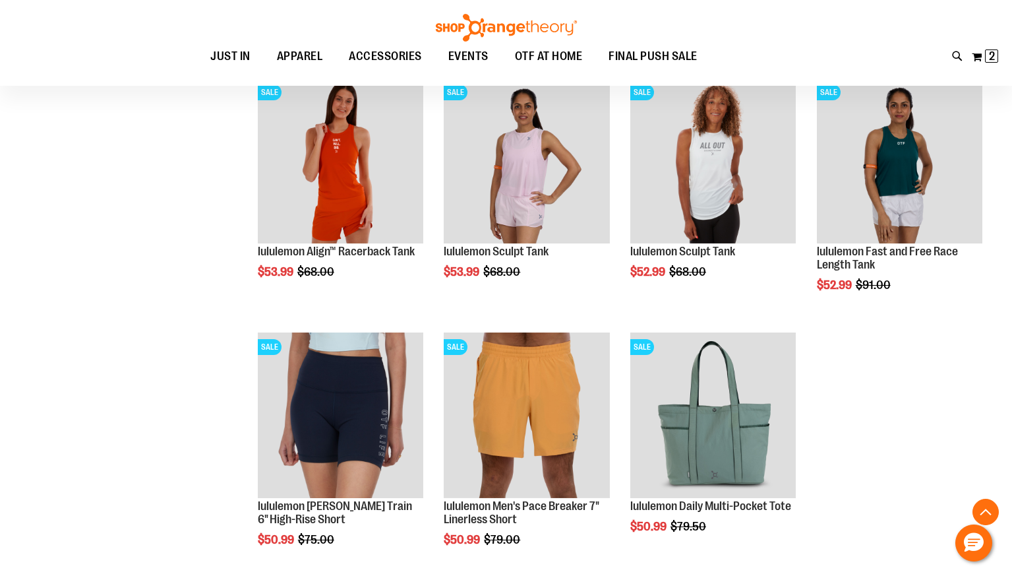
scroll to position [1057, 0]
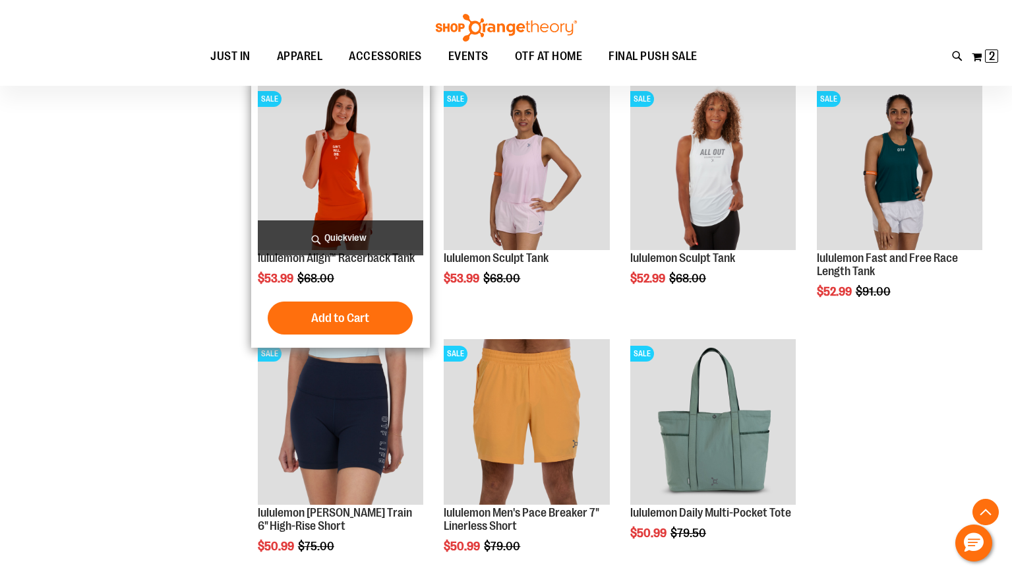
click at [363, 158] on img "product" at bounding box center [341, 167] width 166 height 166
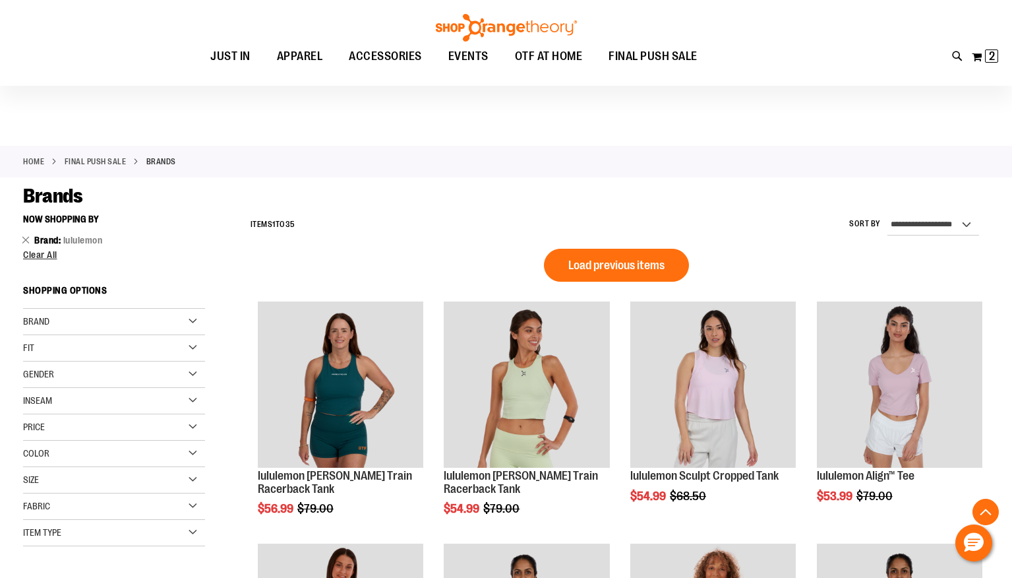
scroll to position [641, 0]
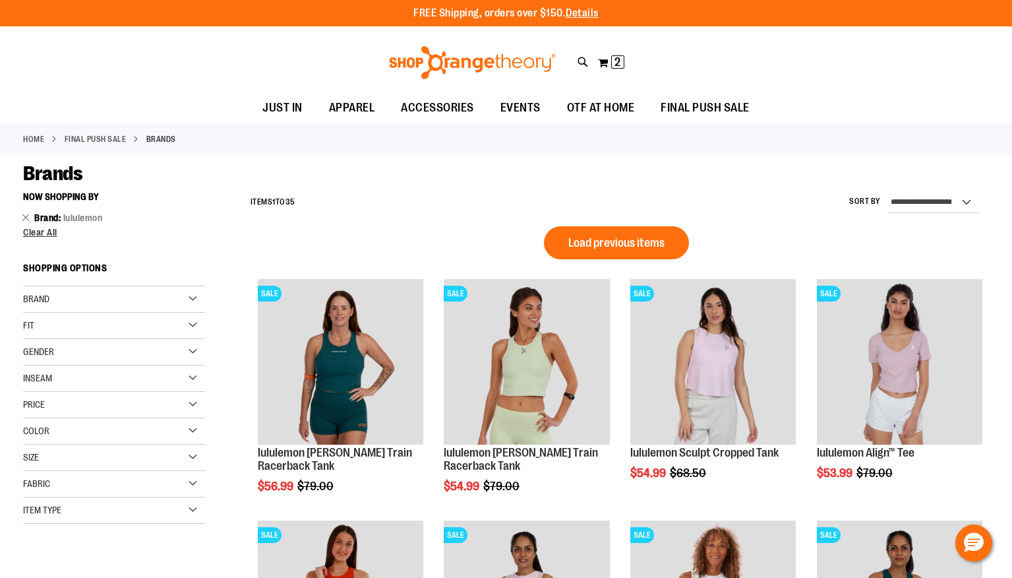
scroll to position [0, 0]
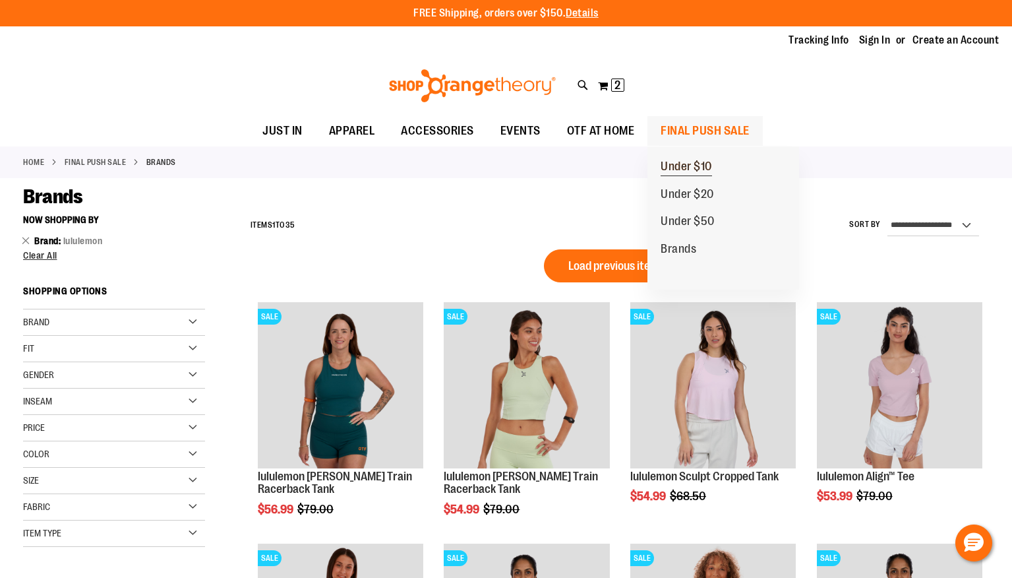
click at [694, 166] on span "Under $10" at bounding box center [686, 168] width 51 height 16
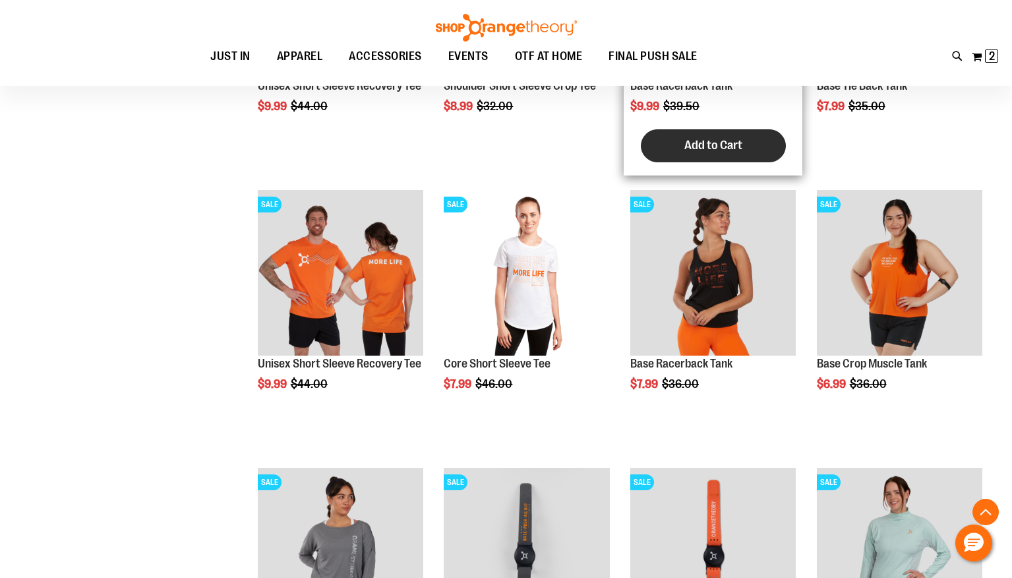
scroll to position [369, 0]
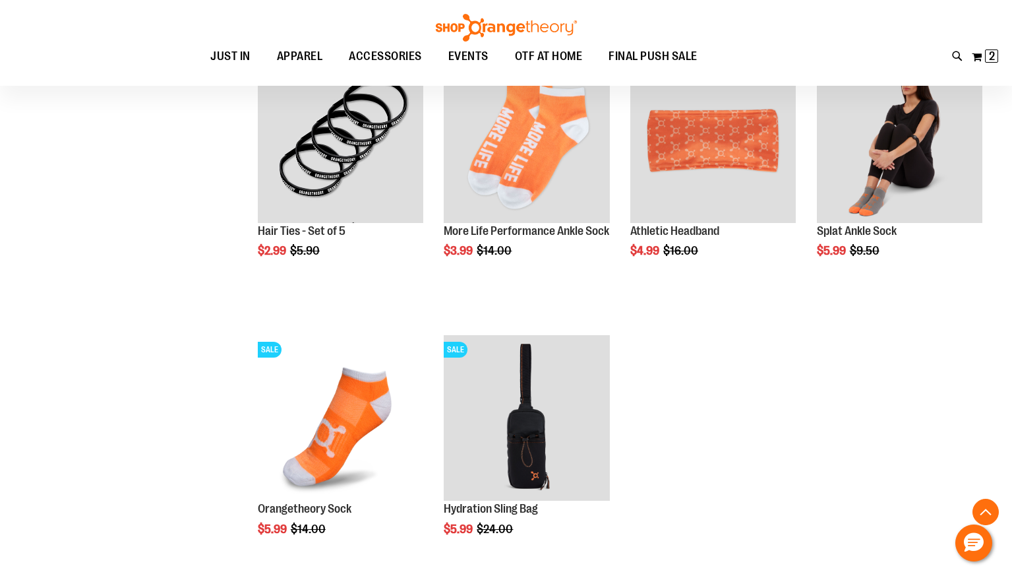
scroll to position [1055, 0]
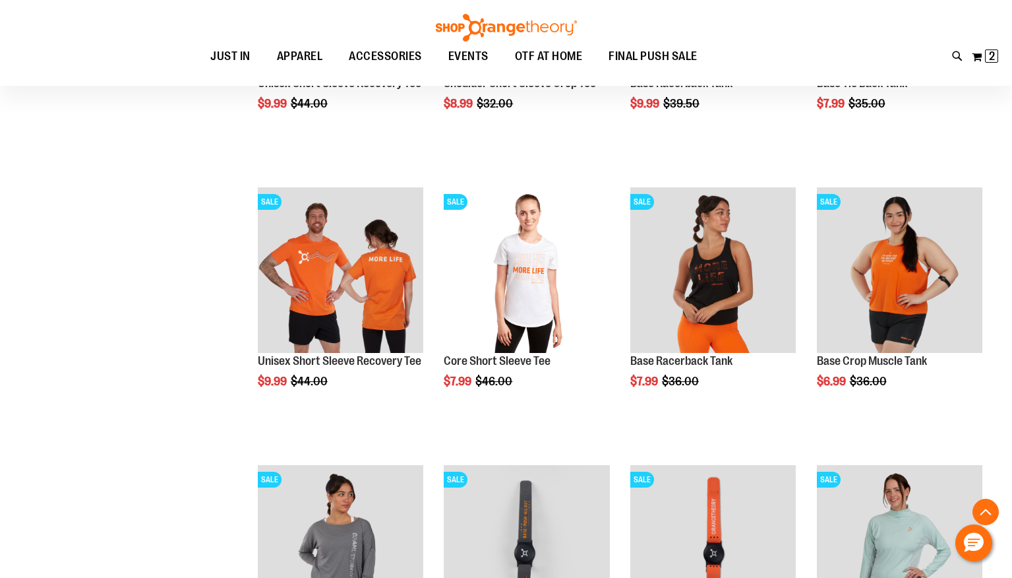
scroll to position [342, 0]
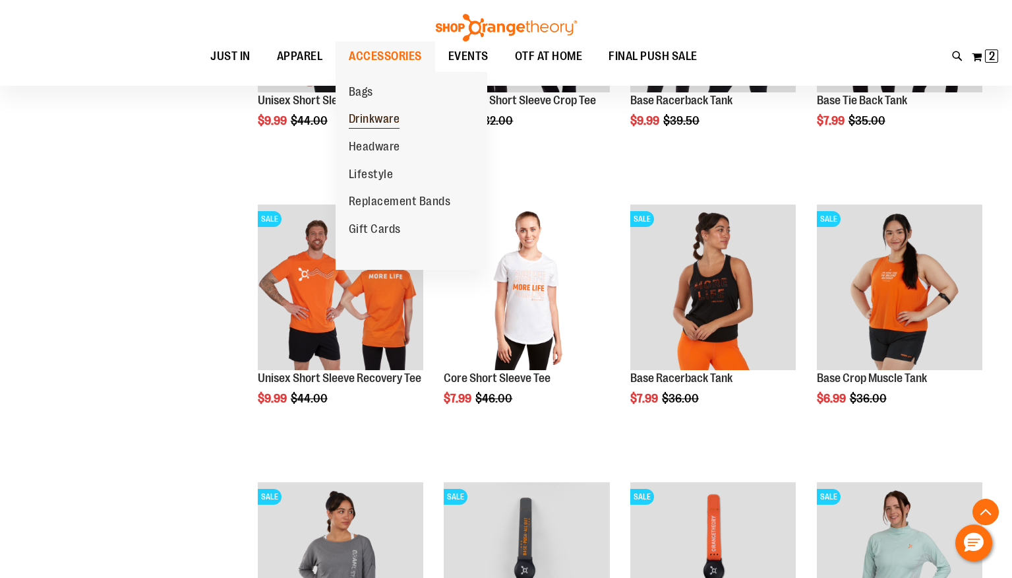
click at [375, 119] on span "Drinkware" at bounding box center [374, 120] width 51 height 16
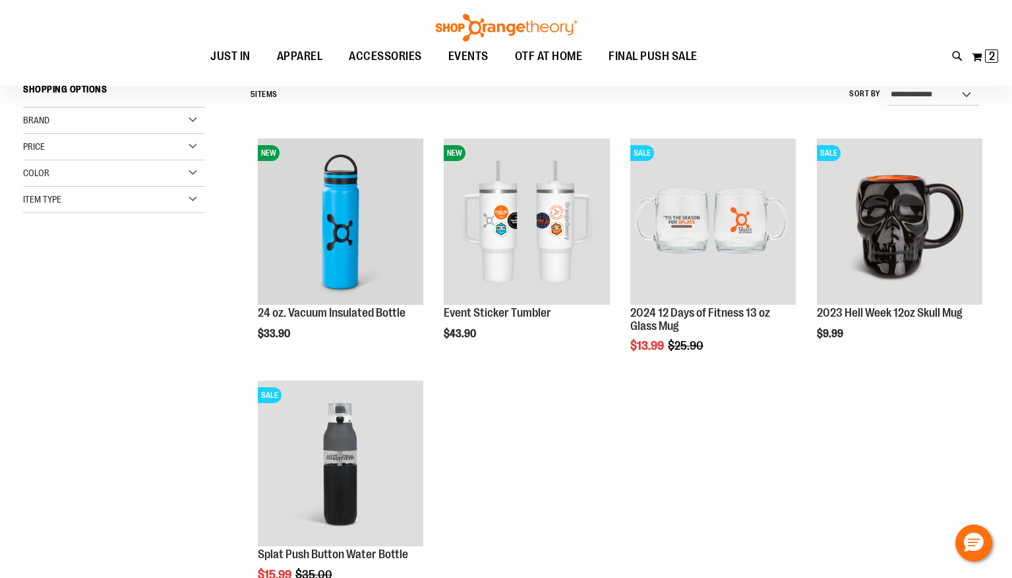
scroll to position [131, 0]
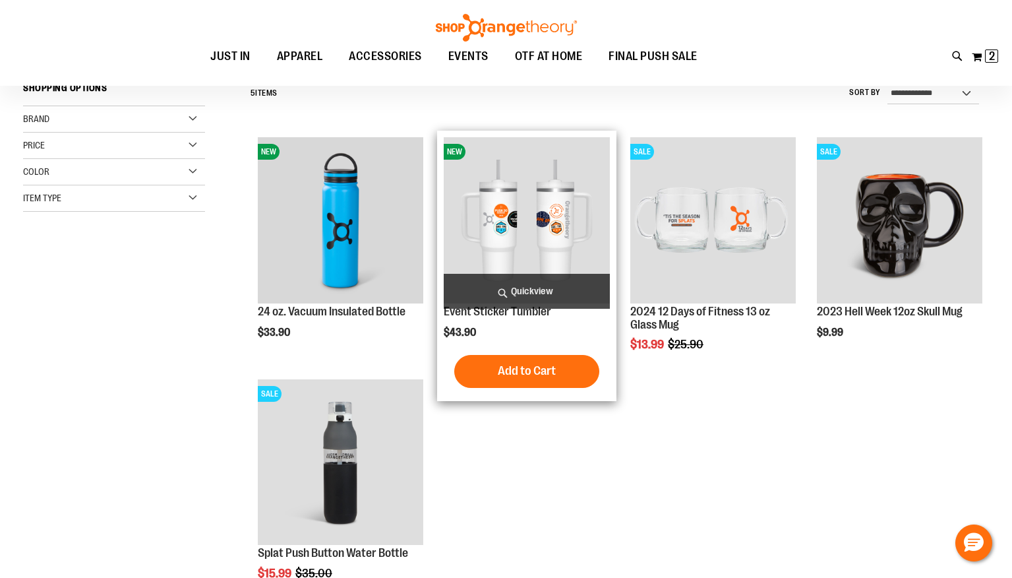
click at [549, 224] on img "product" at bounding box center [527, 220] width 166 height 166
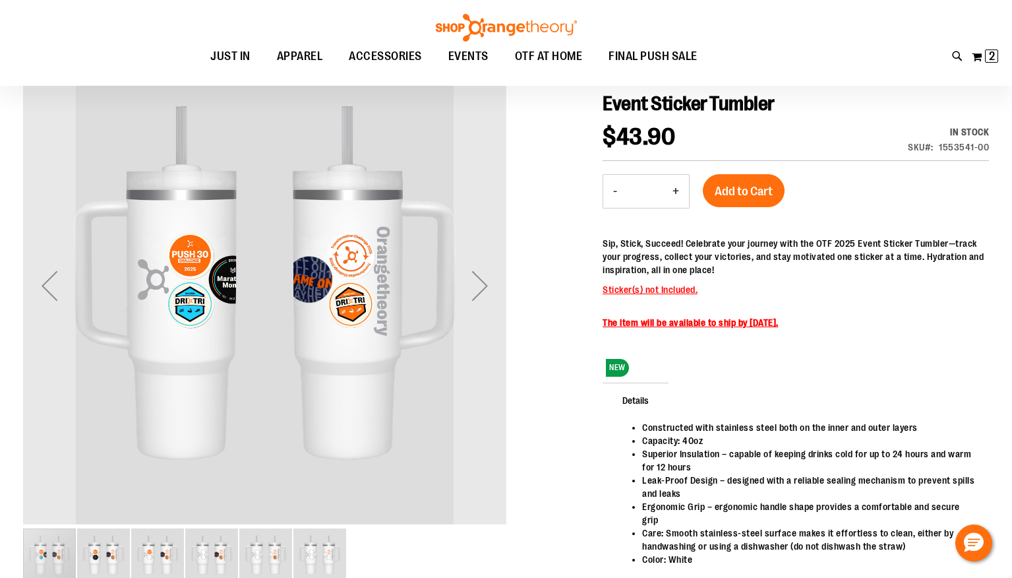
scroll to position [158, 0]
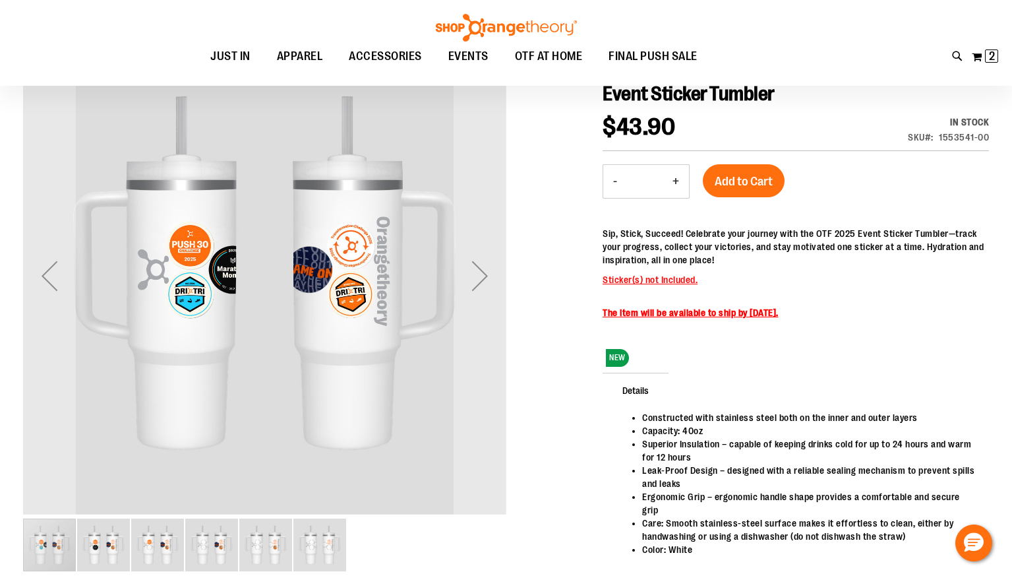
click at [328, 555] on img "image 6 of 6" at bounding box center [319, 544] width 53 height 53
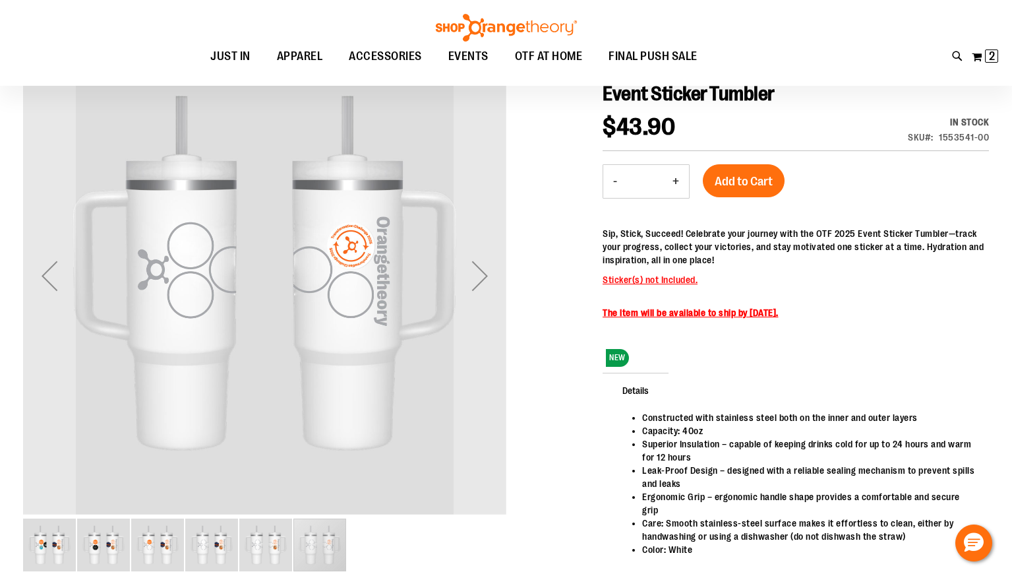
click at [274, 554] on img "image 5 of 6" at bounding box center [265, 544] width 53 height 53
click at [214, 549] on img "image 4 of 6" at bounding box center [211, 544] width 53 height 53
click at [152, 544] on img "image 3 of 6" at bounding box center [157, 544] width 53 height 53
click at [113, 547] on img "image 2 of 6" at bounding box center [103, 544] width 53 height 53
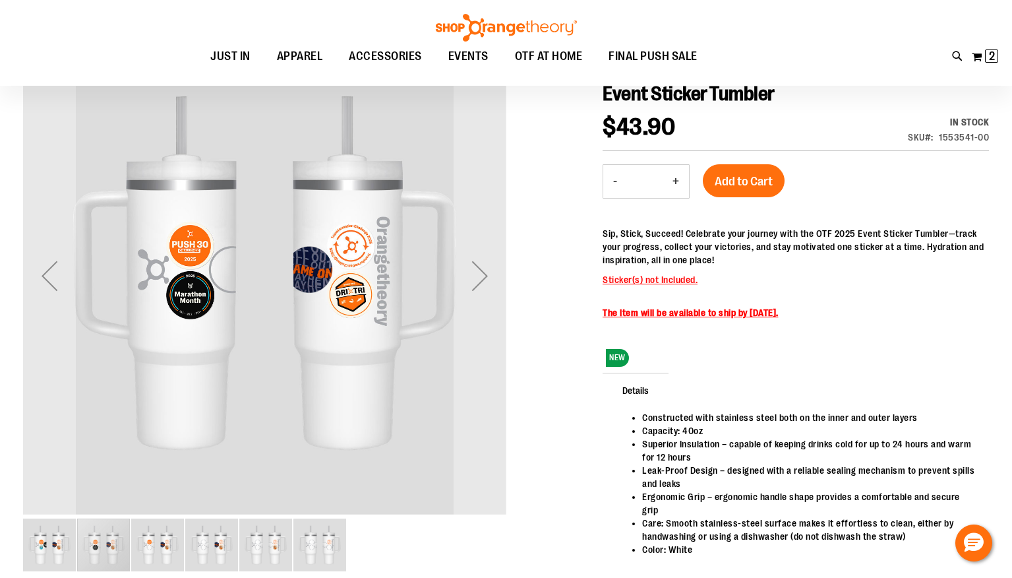
click at [52, 556] on img "image 1 of 6" at bounding box center [49, 544] width 53 height 53
click at [319, 555] on img "image 6 of 6" at bounding box center [319, 544] width 53 height 53
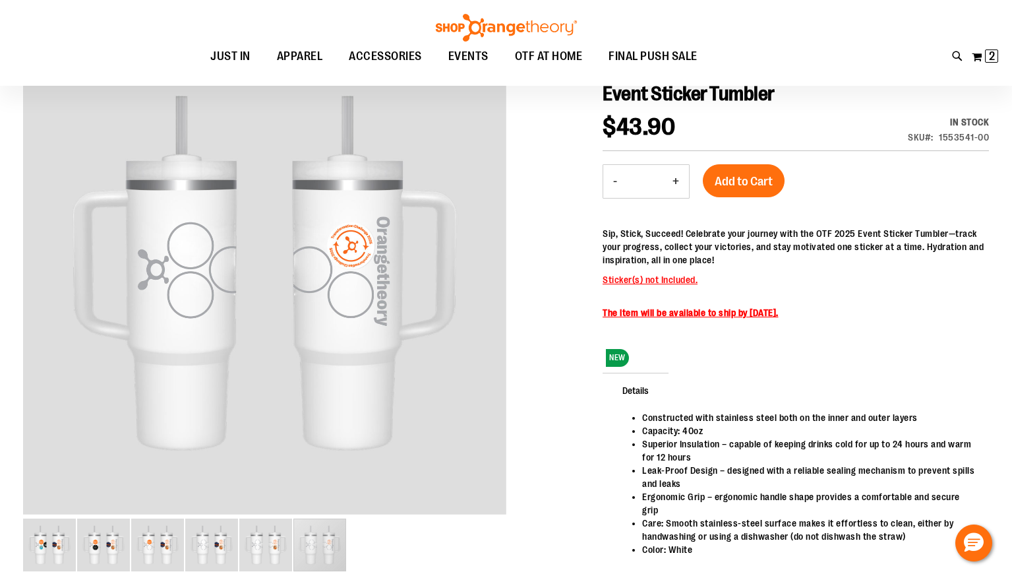
click at [821, 421] on li "Constructed with stainless steel both on the inner and outer layers" at bounding box center [809, 417] width 334 height 13
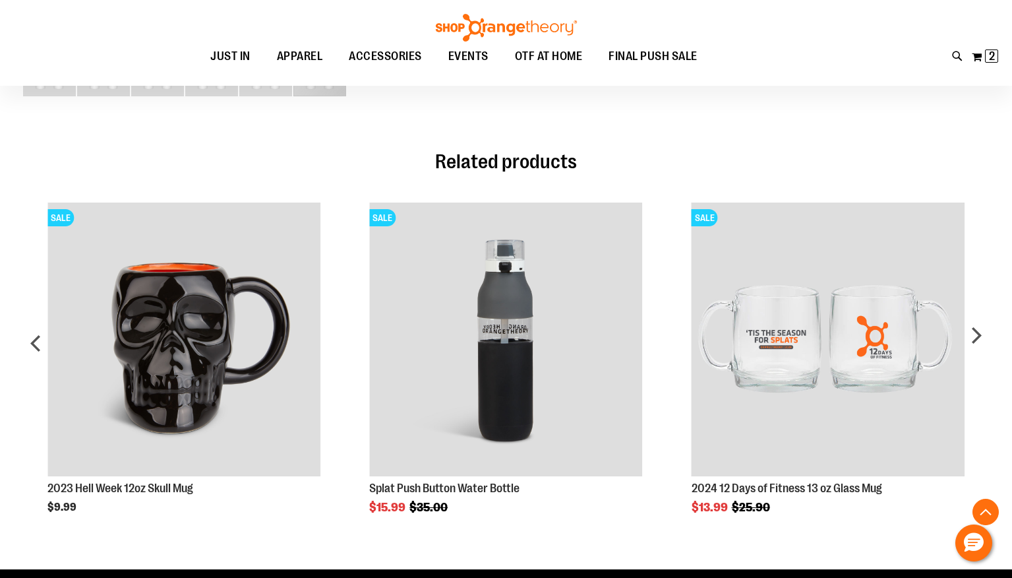
scroll to position [606, 0]
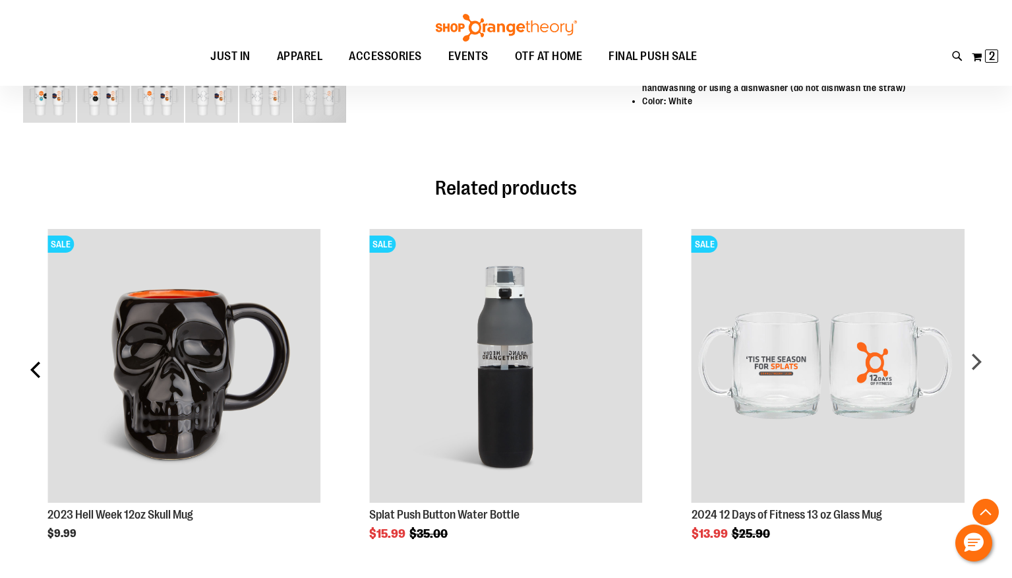
click at [35, 357] on div "prev" at bounding box center [36, 374] width 26 height 330
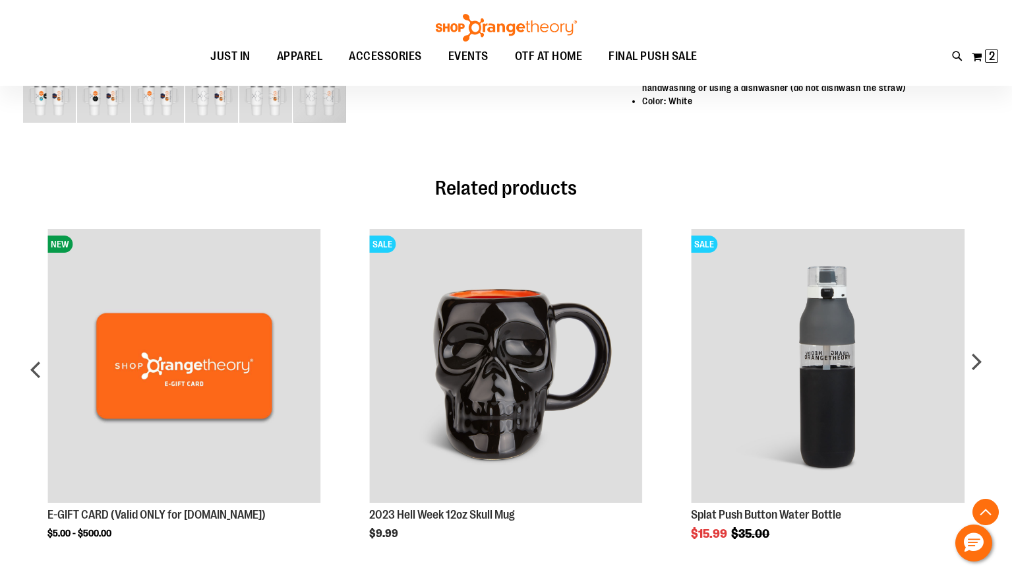
click at [975, 124] on div "Constructed with stainless steel both on the inner and outer layers Capacity: 4…" at bounding box center [796, 49] width 386 height 175
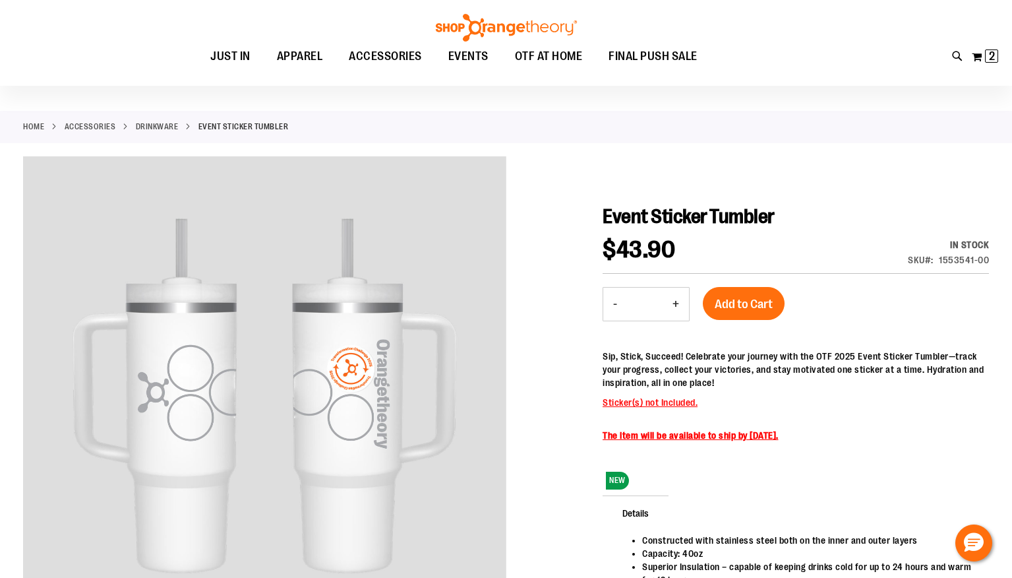
scroll to position [0, 0]
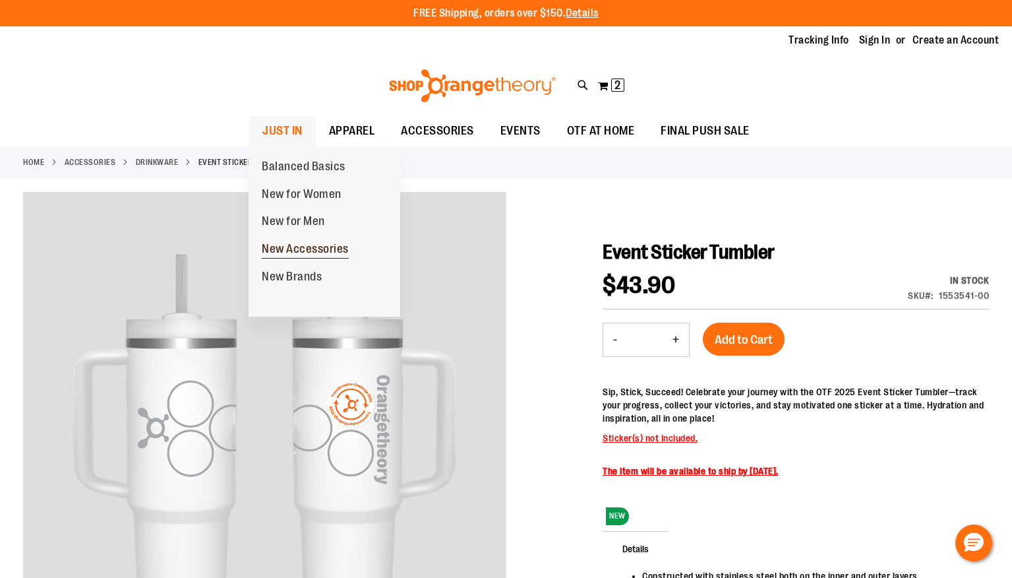
click at [303, 253] on span "New Accessories" at bounding box center [305, 250] width 87 height 16
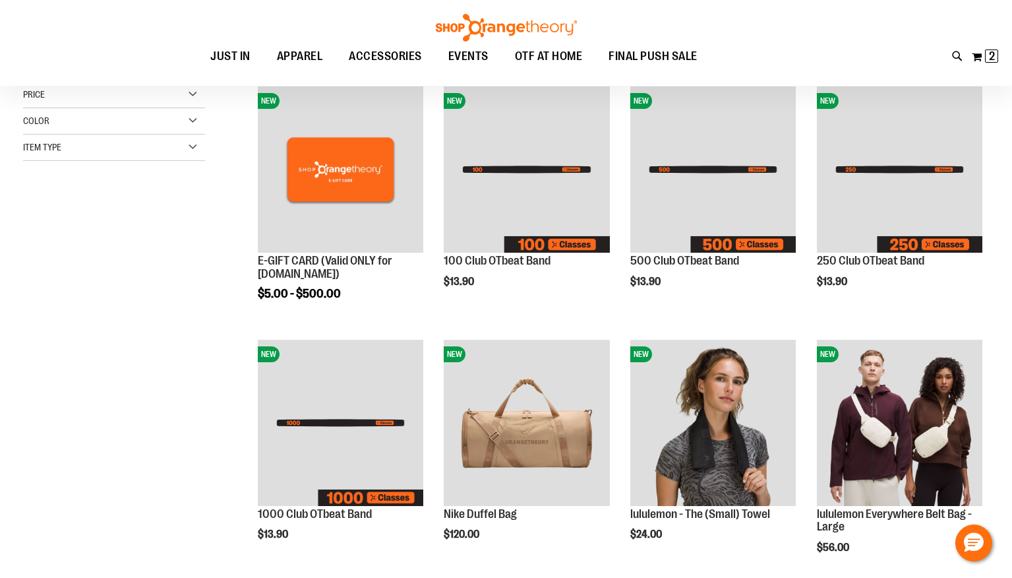
scroll to position [184, 0]
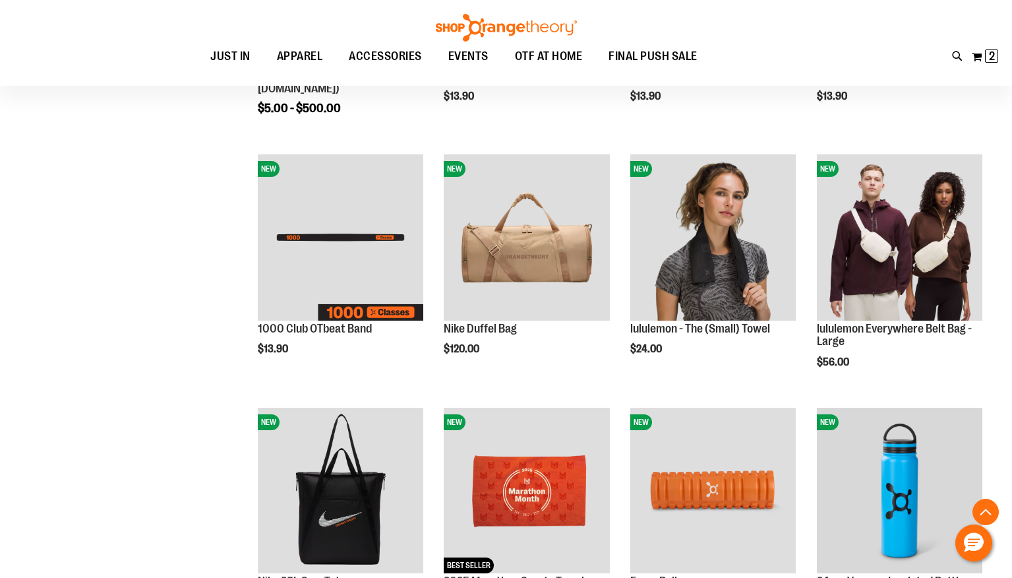
scroll to position [395, 0]
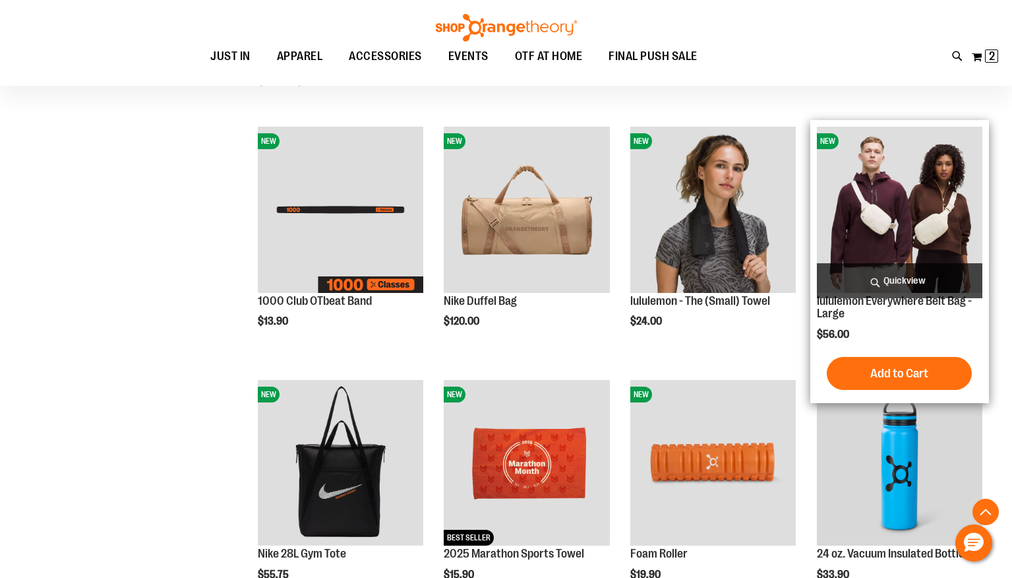
click at [896, 216] on img "product" at bounding box center [900, 210] width 166 height 166
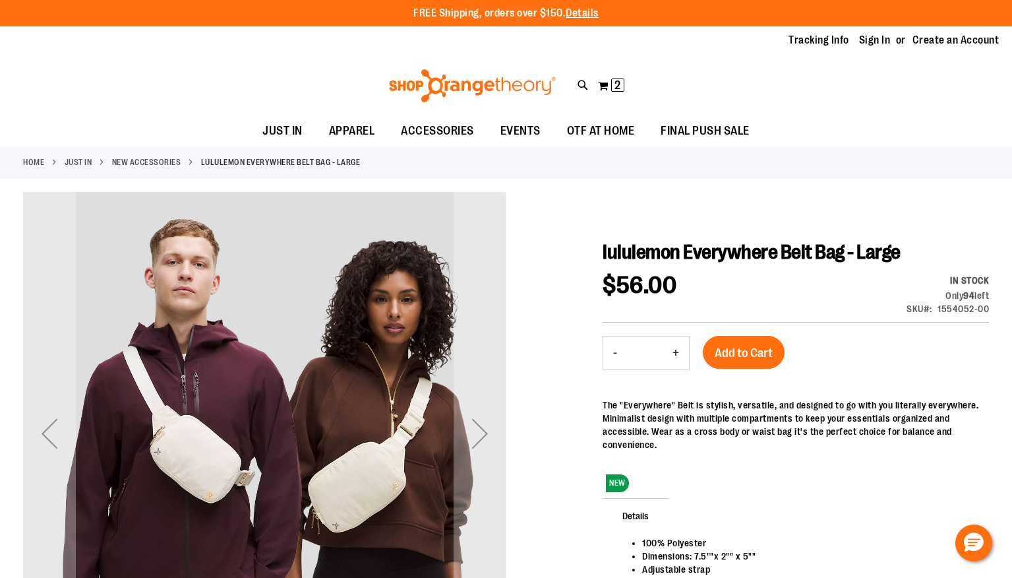
click at [840, 498] on div "NEW Details 100% Polyester Dimensions: 7.5""x 2"" x 5"" Adjustable strap Exteri…" at bounding box center [796, 523] width 386 height 277
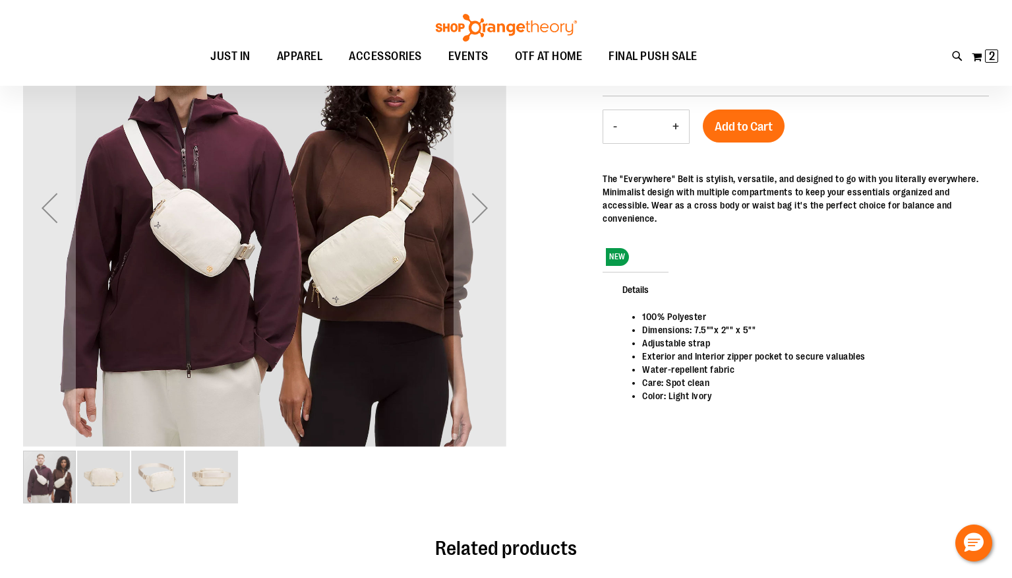
scroll to position [237, 0]
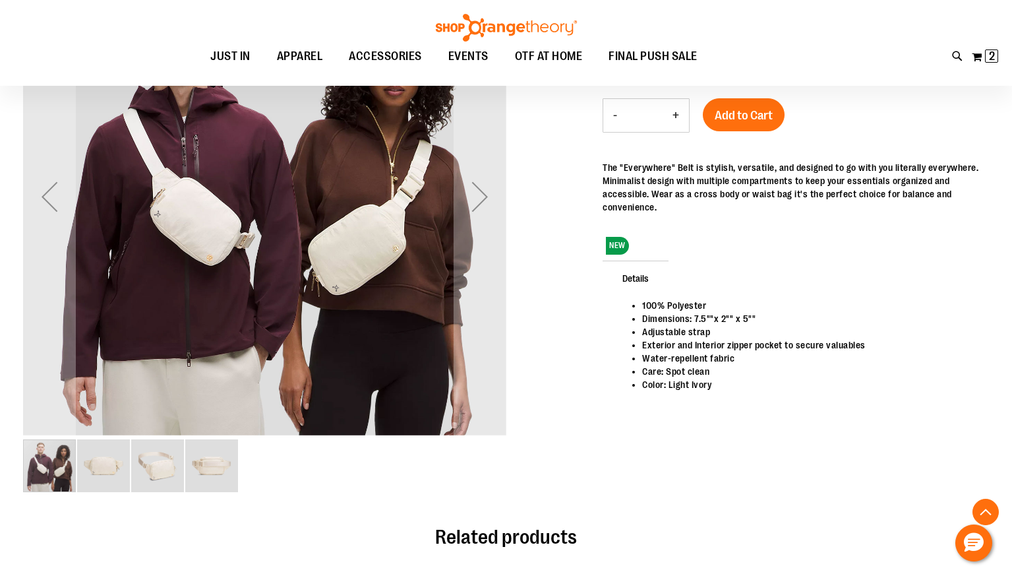
click at [115, 474] on img "image 2 of 4" at bounding box center [103, 465] width 53 height 53
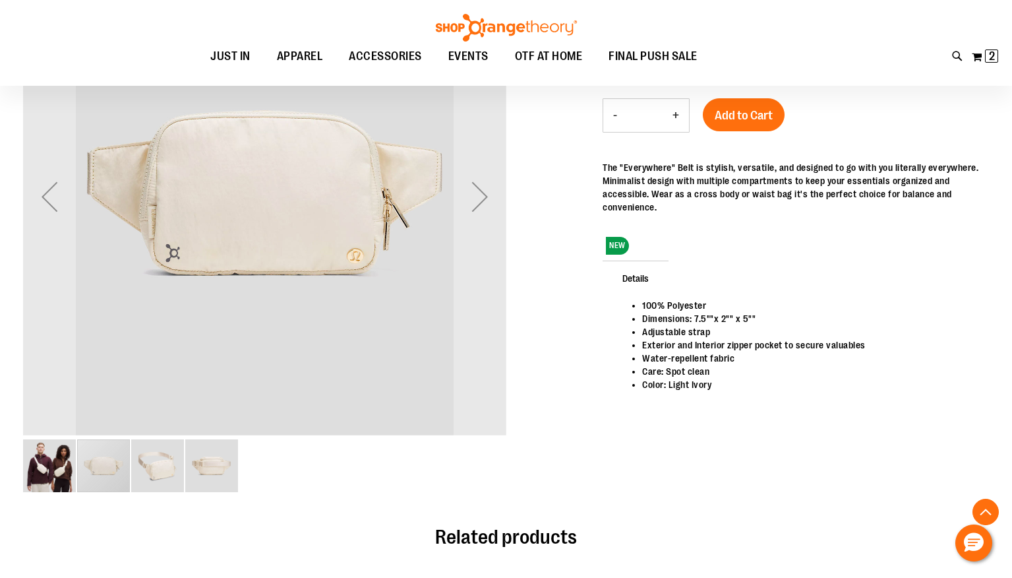
click at [166, 464] on img "image 3 of 4" at bounding box center [157, 465] width 53 height 53
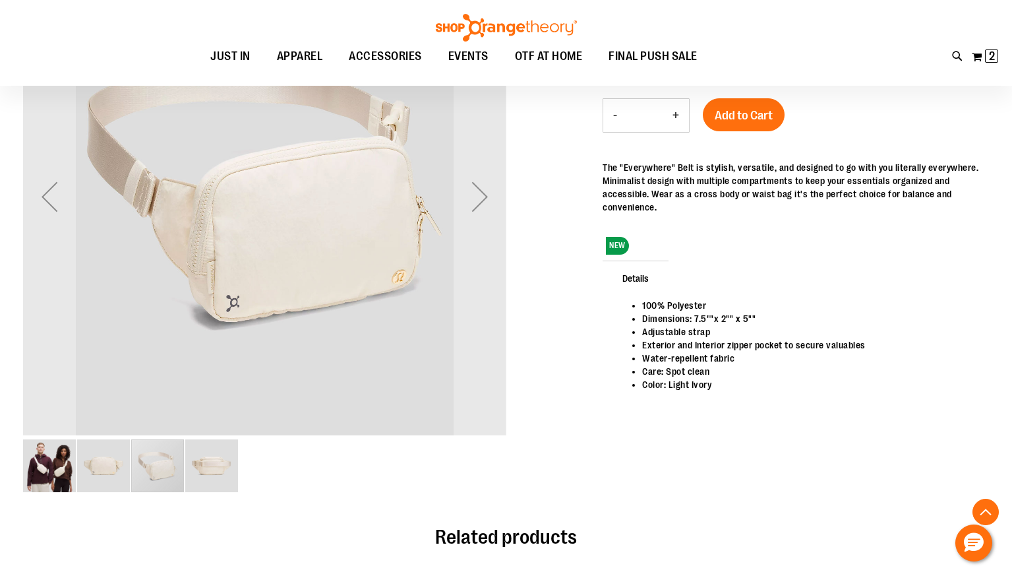
click at [228, 472] on img "image 4 of 4" at bounding box center [211, 465] width 53 height 53
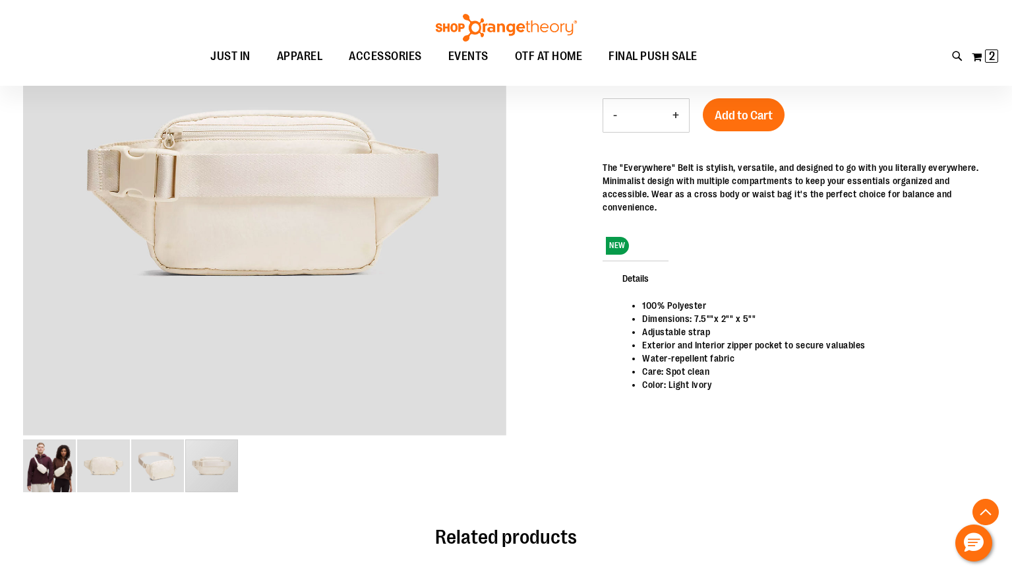
click at [843, 417] on div "100% Polyester Dimensions: 7.5""x 2"" x 5"" Adjustable strap Exterior and Inter…" at bounding box center [796, 360] width 386 height 122
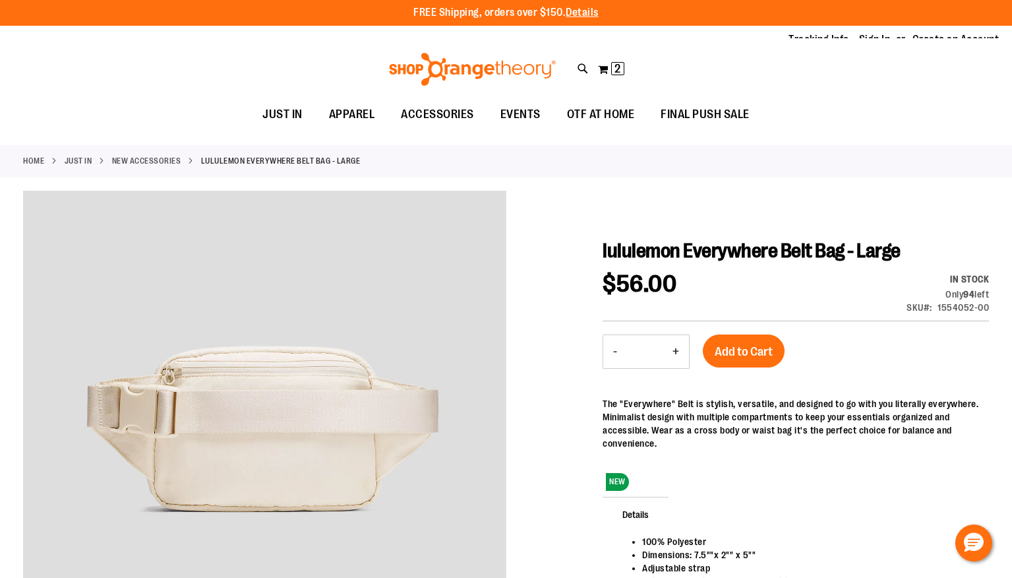
scroll to position [0, 0]
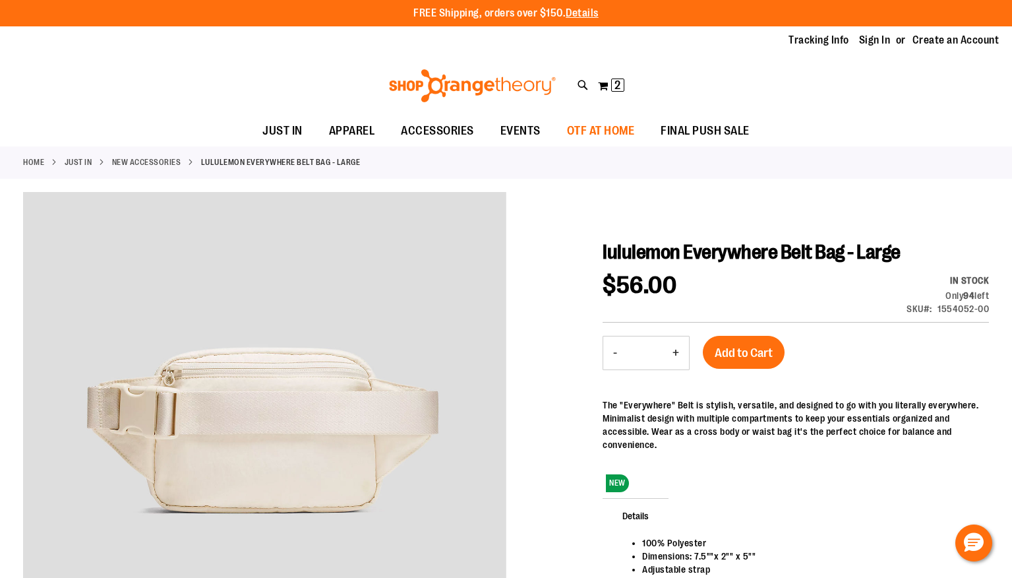
click at [611, 127] on span "OTF AT HOME" at bounding box center [601, 131] width 68 height 30
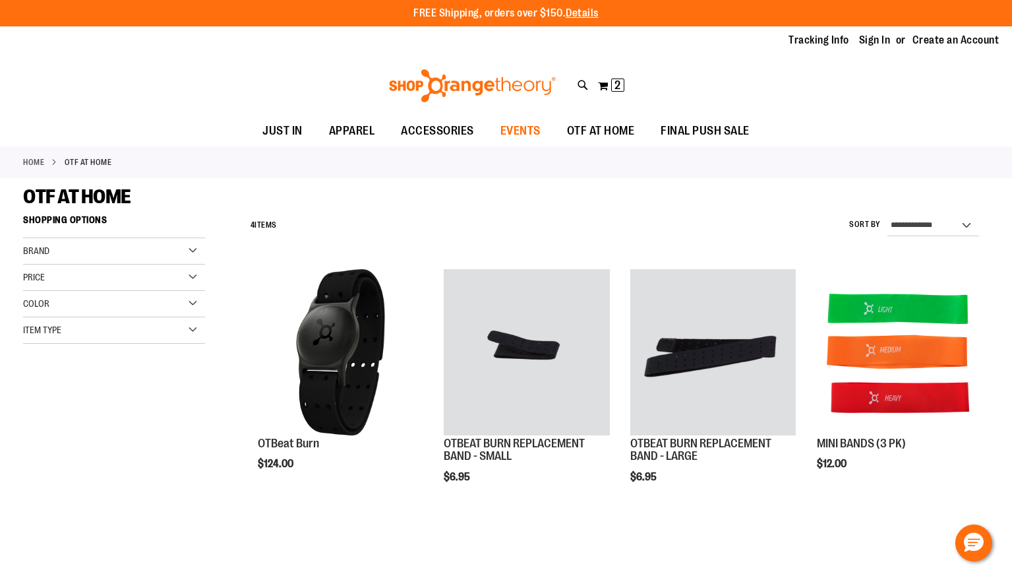
click at [519, 131] on span "EVENTS" at bounding box center [521, 131] width 40 height 30
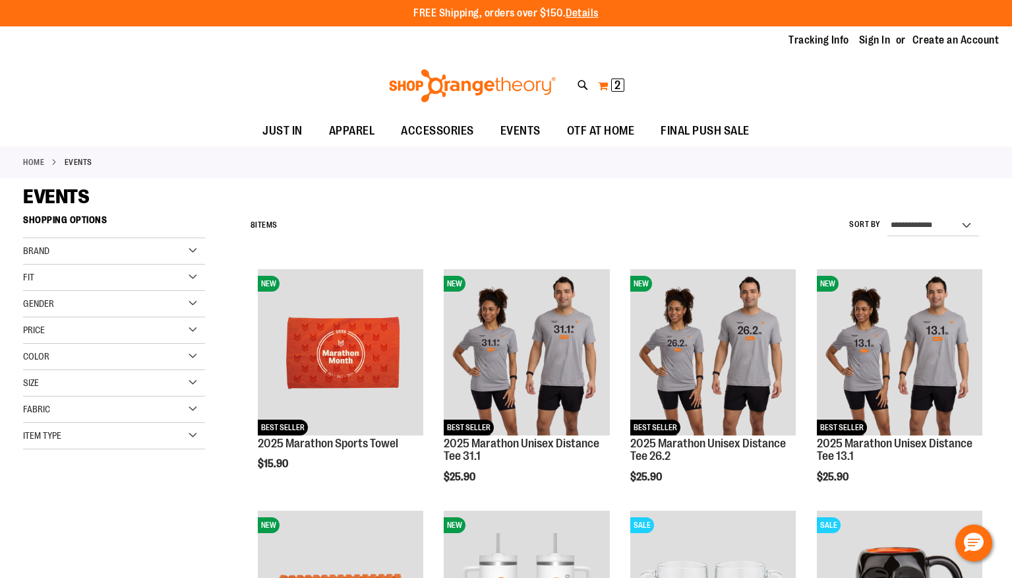
click at [614, 89] on span "2 2 items" at bounding box center [617, 84] width 13 height 13
